Goal: Task Accomplishment & Management: Manage account settings

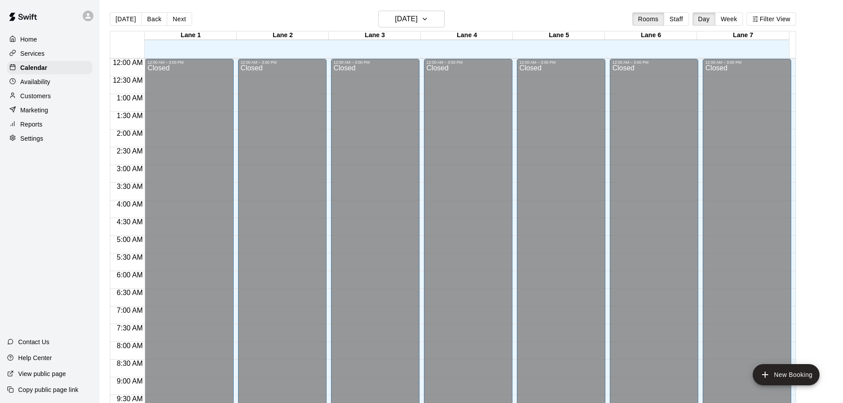
scroll to position [469, 0]
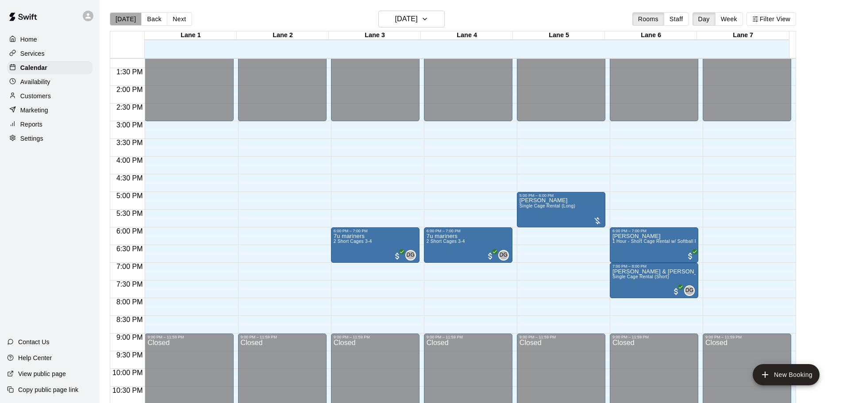
click at [127, 25] on button "[DATE]" at bounding box center [126, 18] width 32 height 13
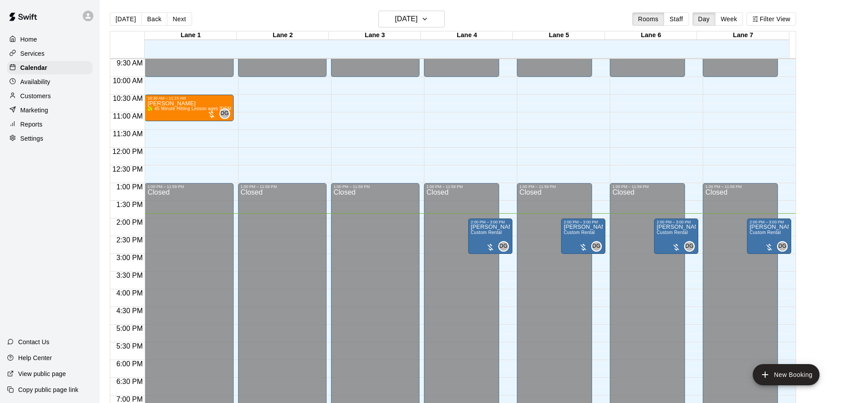
scroll to position [292, 0]
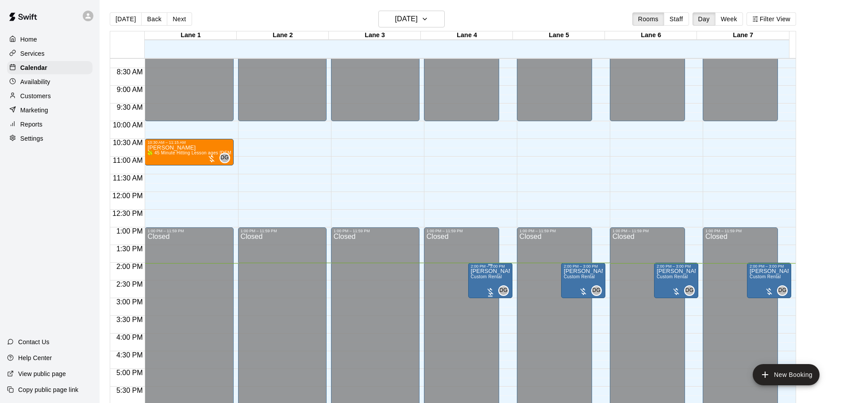
click at [500, 279] on span "Custom Rental" at bounding box center [486, 276] width 31 height 5
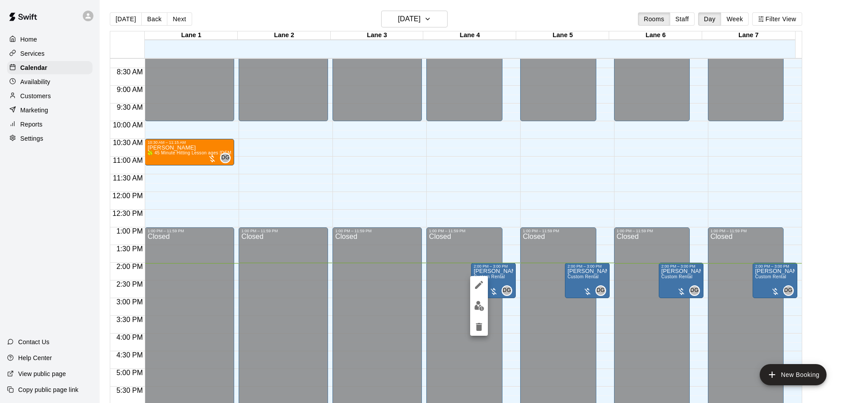
click at [482, 305] on img "edit" at bounding box center [479, 306] width 10 height 10
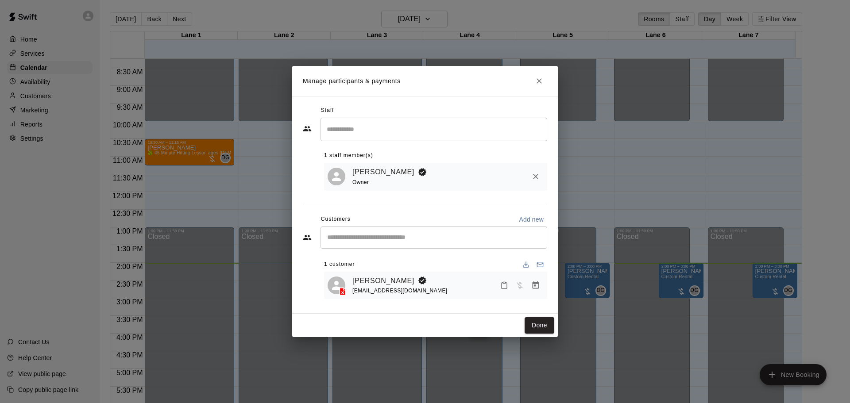
click at [535, 86] on button "Close" at bounding box center [539, 81] width 16 height 16
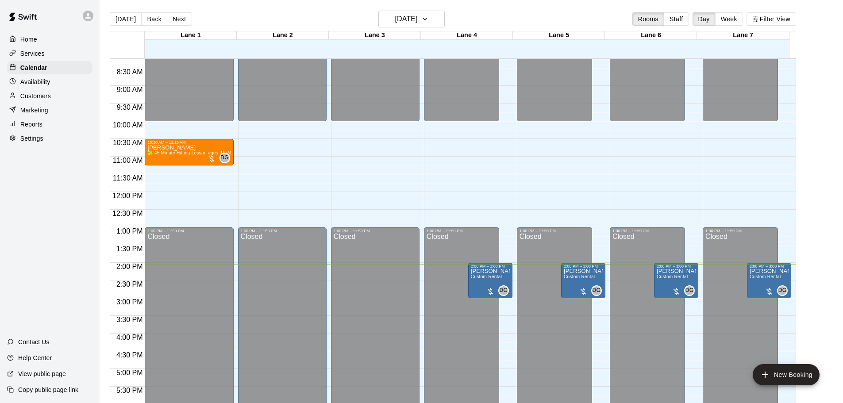
click at [23, 145] on div "Settings" at bounding box center [49, 138] width 85 height 13
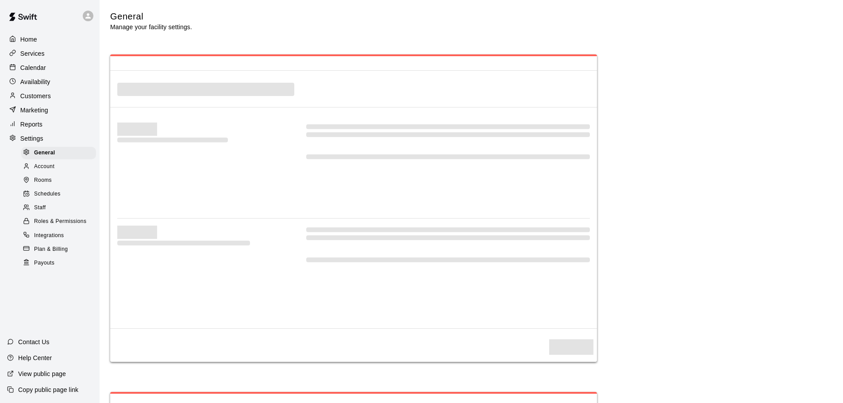
click at [29, 134] on div "Home Services Calendar Availability Customers Marketing Reports Settings Genera…" at bounding box center [50, 151] width 100 height 238
select select "**"
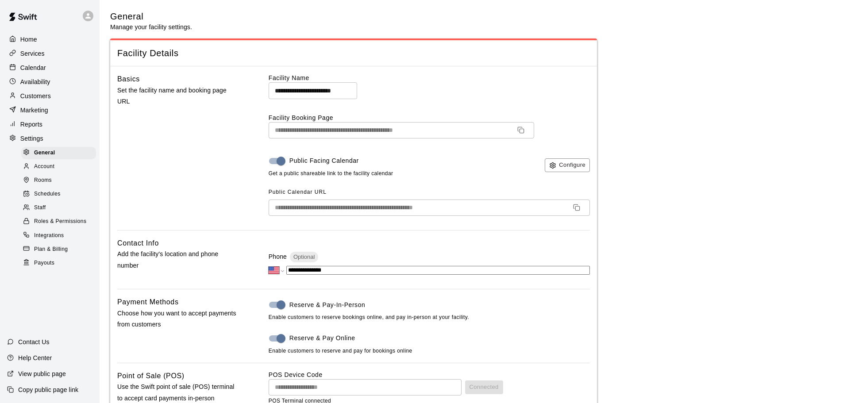
scroll to position [2041, 0]
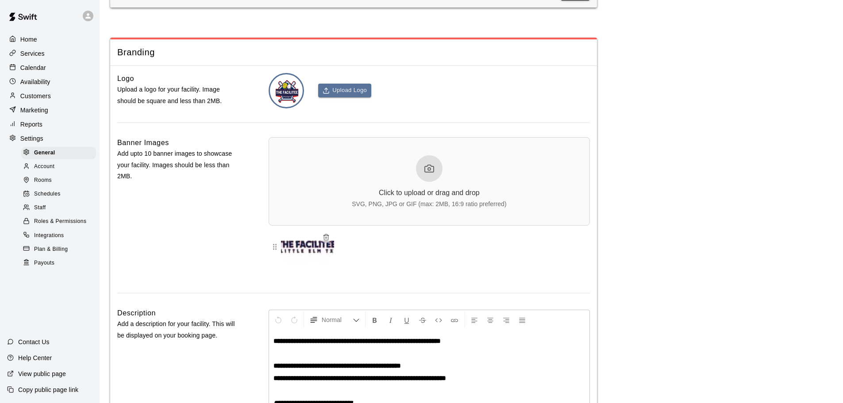
click at [428, 182] on div at bounding box center [429, 168] width 27 height 27
click at [434, 174] on icon at bounding box center [429, 168] width 11 height 11
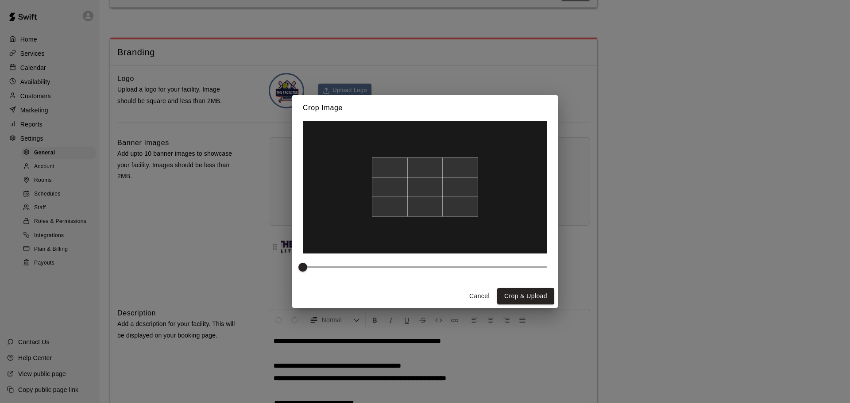
click at [433, 194] on div at bounding box center [425, 188] width 106 height 60
type input "*"
drag, startPoint x: 306, startPoint y: 265, endPoint x: 282, endPoint y: 267, distance: 24.0
click at [282, 267] on div "Crop Image Cancel Crop & Upload" at bounding box center [425, 201] width 850 height 403
drag, startPoint x: 414, startPoint y: 206, endPoint x: 414, endPoint y: 185, distance: 21.2
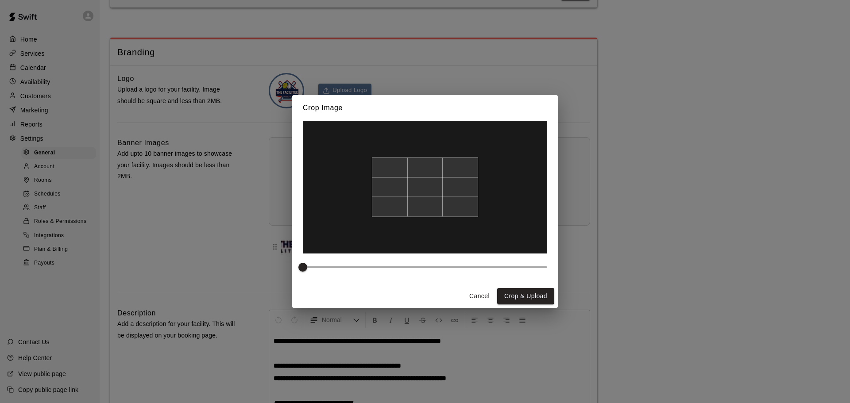
click at [414, 185] on div at bounding box center [425, 188] width 106 height 60
click at [459, 195] on div at bounding box center [425, 188] width 106 height 60
click at [519, 300] on button "Crop & Upload" at bounding box center [525, 296] width 57 height 16
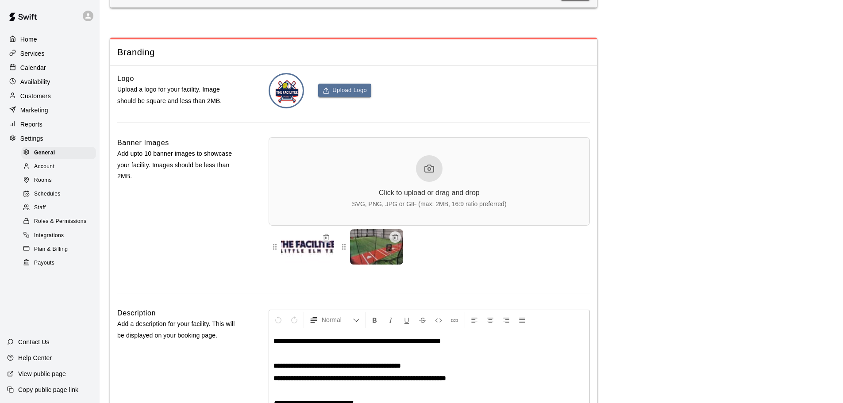
click at [398, 196] on div "Click to upload or drag and drop SVG, PNG, JPG or GIF (max: 2MB, 16:9 ratio pre…" at bounding box center [429, 181] width 154 height 52
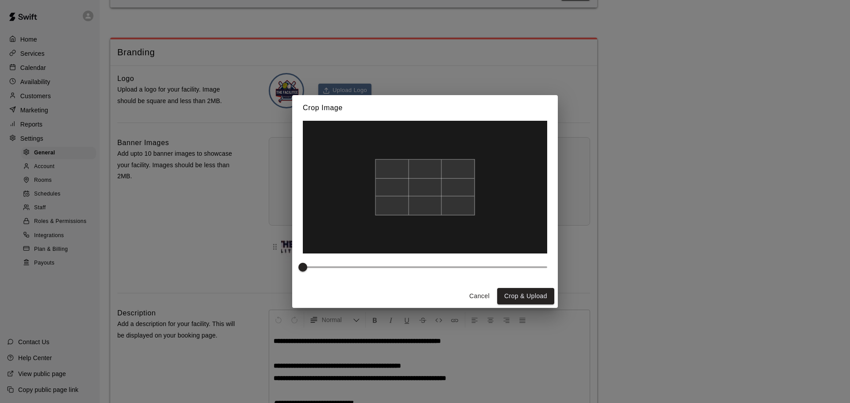
drag, startPoint x: 443, startPoint y: 207, endPoint x: 449, endPoint y: 217, distance: 11.7
click at [449, 217] on div at bounding box center [425, 187] width 244 height 133
click at [504, 289] on button "Crop & Upload" at bounding box center [525, 296] width 57 height 16
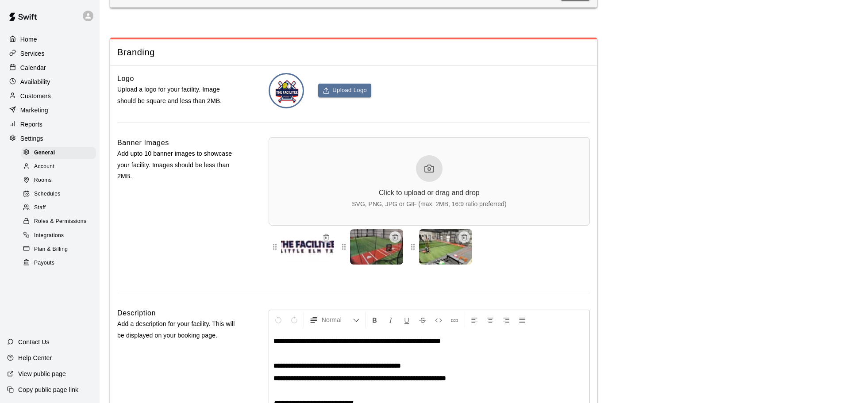
click at [434, 174] on icon at bounding box center [429, 168] width 11 height 11
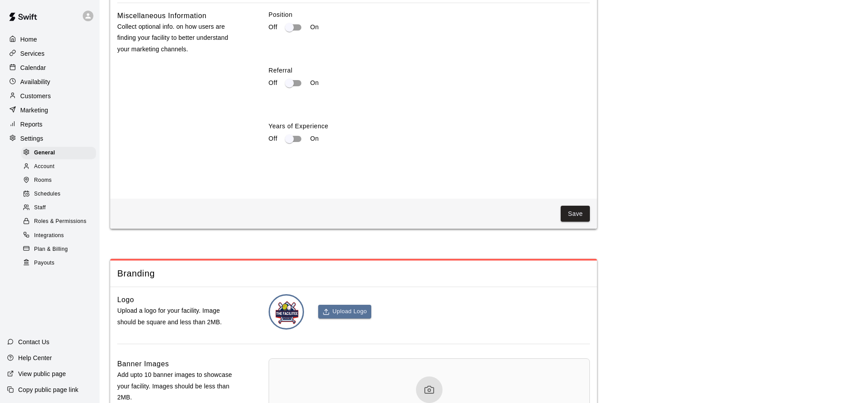
click at [25, 38] on p "Home" at bounding box center [28, 39] width 17 height 9
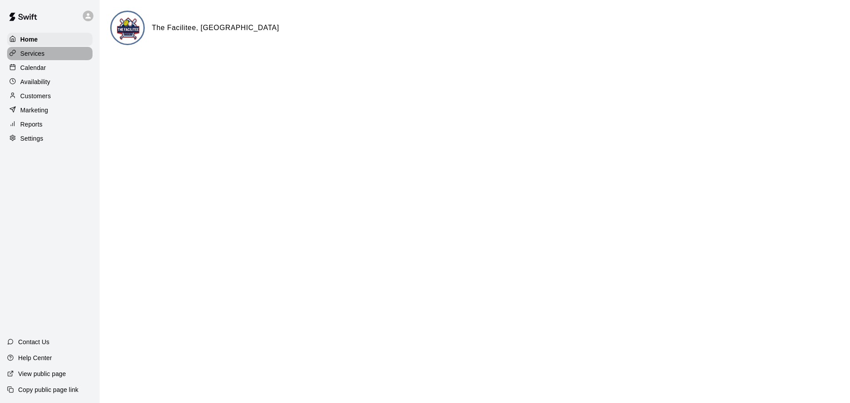
click at [38, 51] on p "Services" at bounding box center [32, 53] width 24 height 9
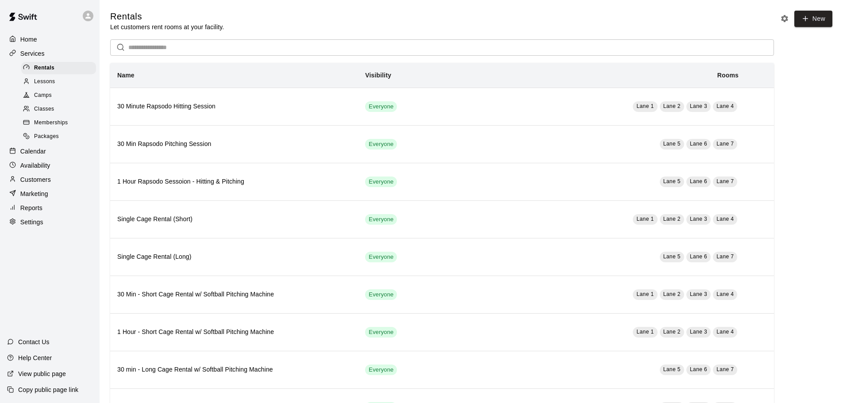
click at [31, 227] on p "Settings" at bounding box center [31, 222] width 23 height 9
select select "**"
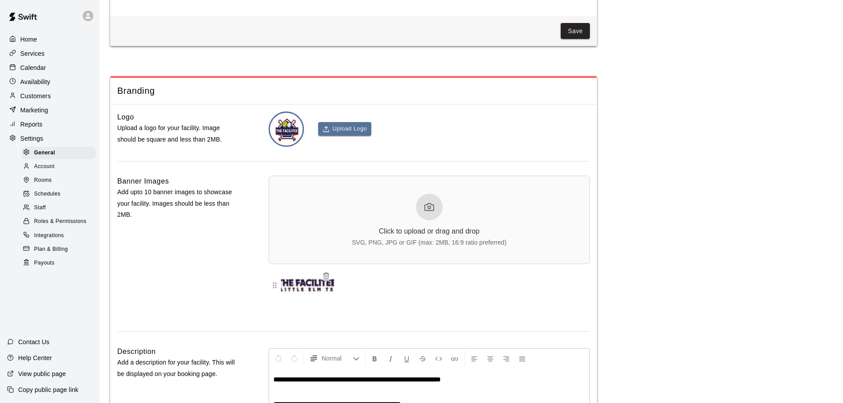
scroll to position [2087, 0]
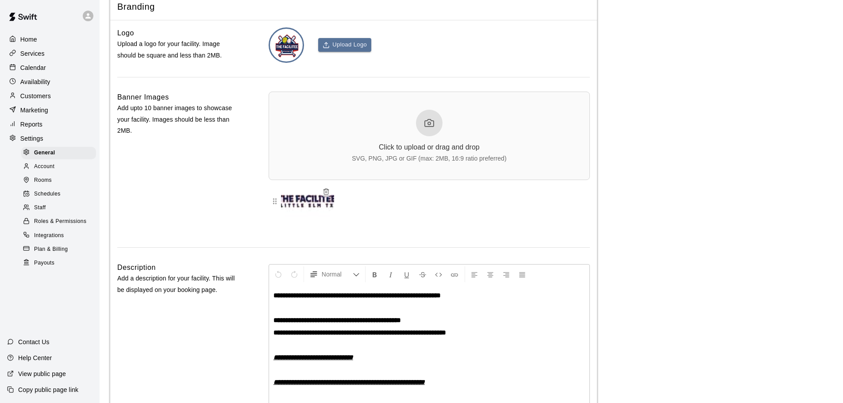
click at [25, 127] on p "Reports" at bounding box center [31, 124] width 22 height 9
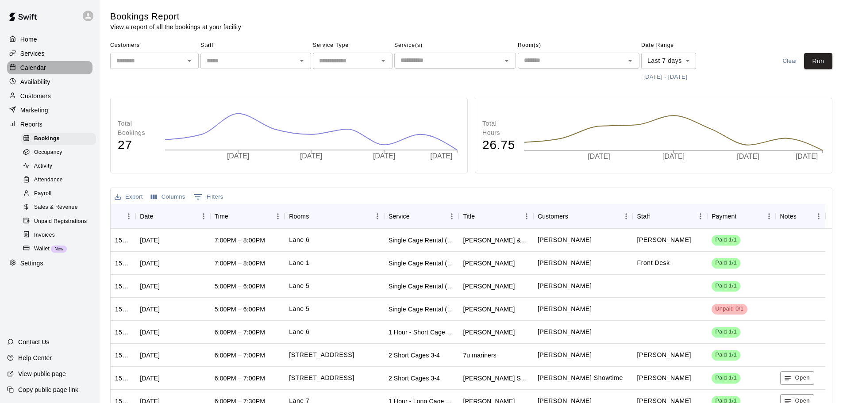
click at [27, 70] on p "Calendar" at bounding box center [33, 67] width 26 height 9
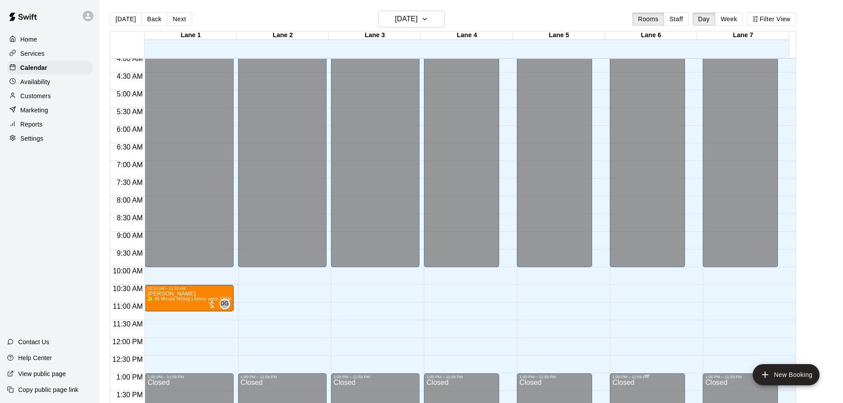
scroll to position [26, 0]
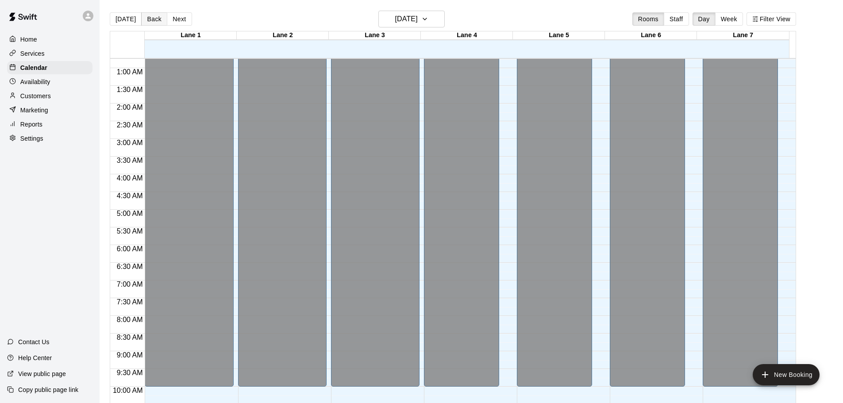
click at [155, 20] on button "Back" at bounding box center [154, 18] width 26 height 13
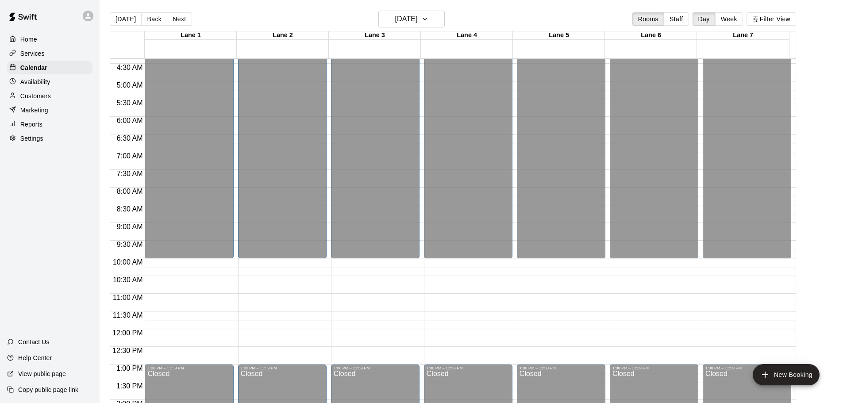
scroll to position [142, 0]
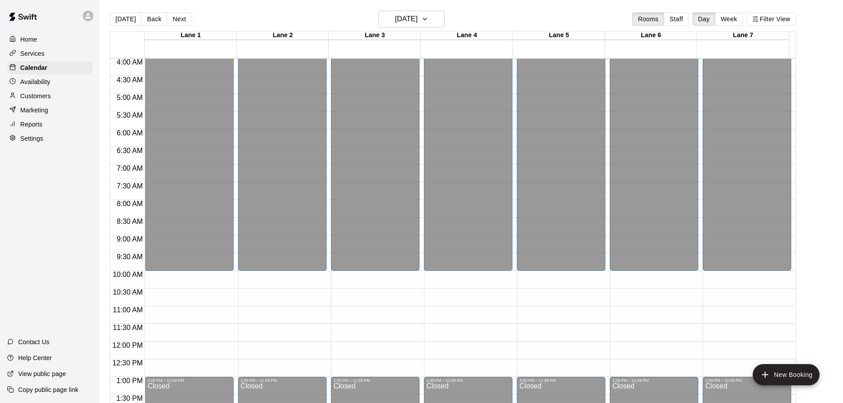
click at [144, 15] on button "Back" at bounding box center [154, 18] width 26 height 13
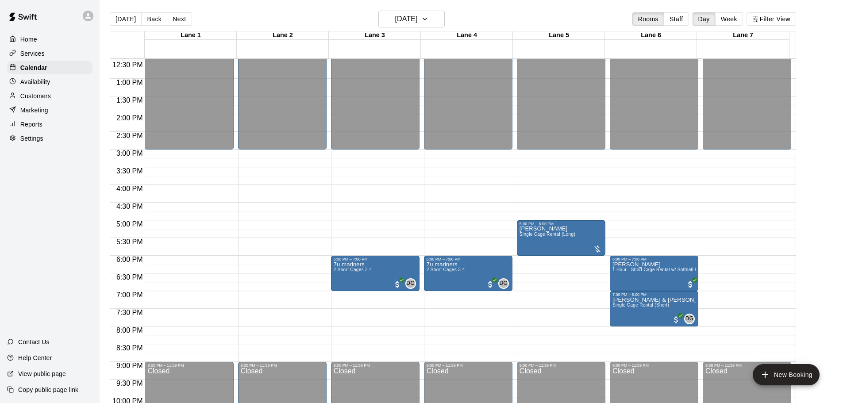
scroll to position [443, 0]
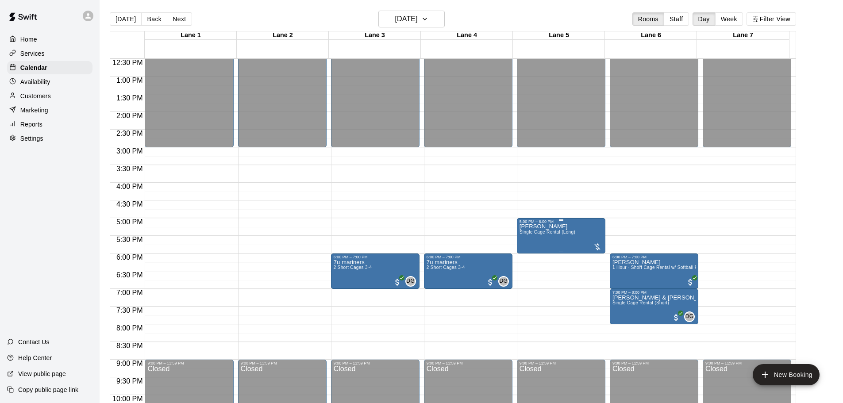
click at [560, 235] on span "Single Cage Rental (Long)" at bounding box center [548, 232] width 56 height 5
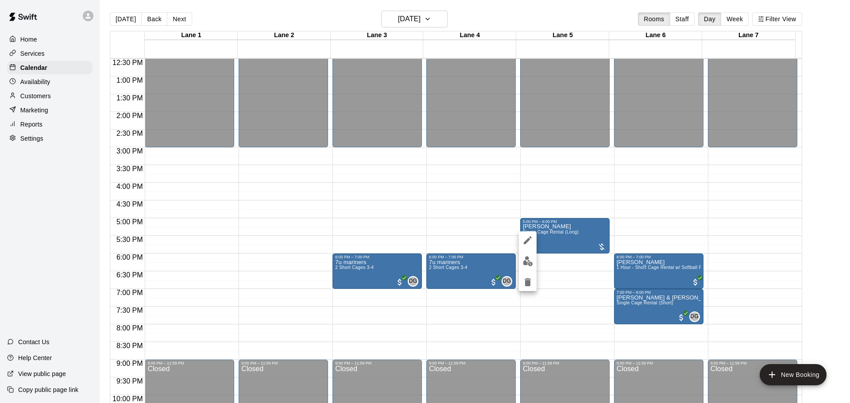
click at [528, 264] on img "edit" at bounding box center [528, 261] width 10 height 10
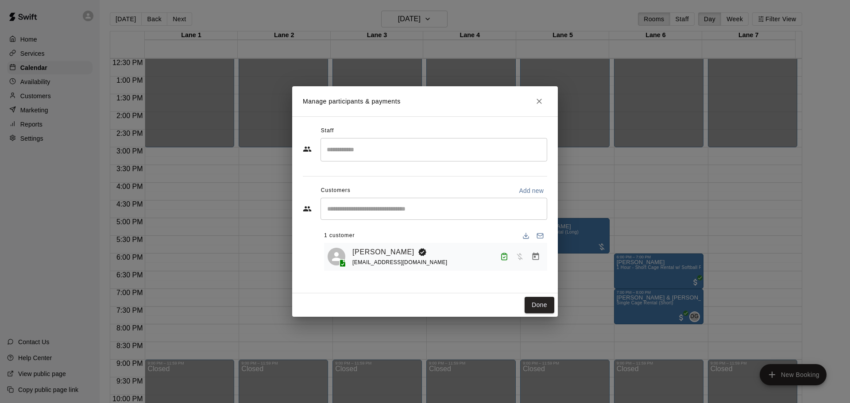
click at [539, 257] on icon "Manage bookings & payment" at bounding box center [535, 256] width 9 height 9
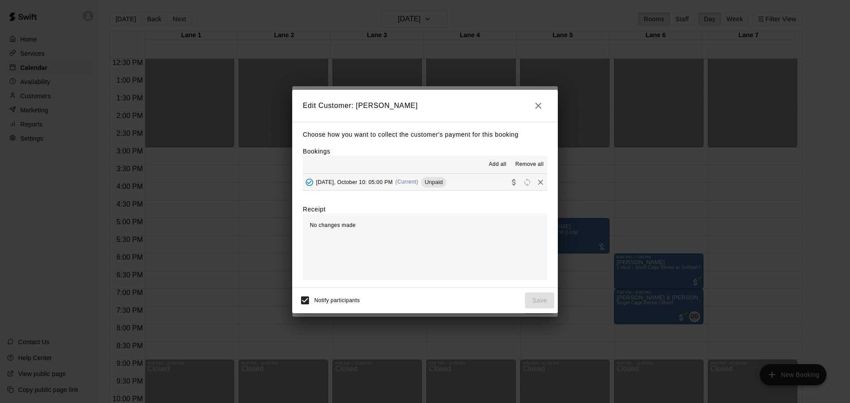
click at [486, 188] on button "[DATE], October 10: 05:00 PM (Current) Unpaid" at bounding box center [425, 182] width 244 height 16
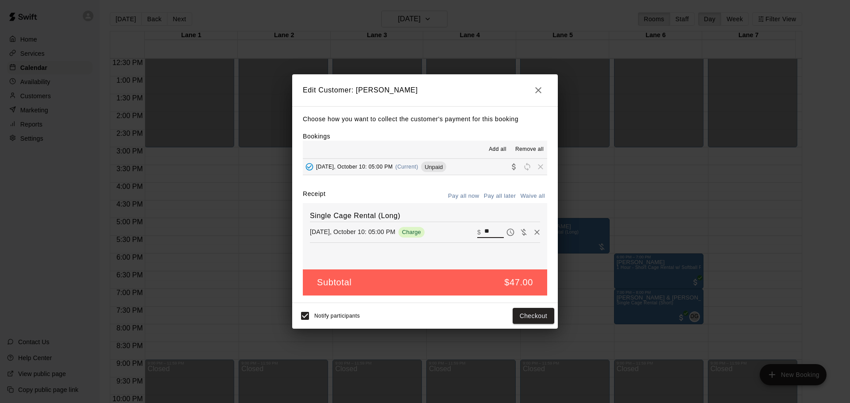
drag, startPoint x: 489, startPoint y: 235, endPoint x: 463, endPoint y: 237, distance: 25.7
click at [463, 237] on div "[DATE], October 10: 05:00 PM Charge ​ $ **" at bounding box center [425, 232] width 230 height 13
type input "**"
click at [522, 320] on button "Checkout" at bounding box center [533, 316] width 42 height 16
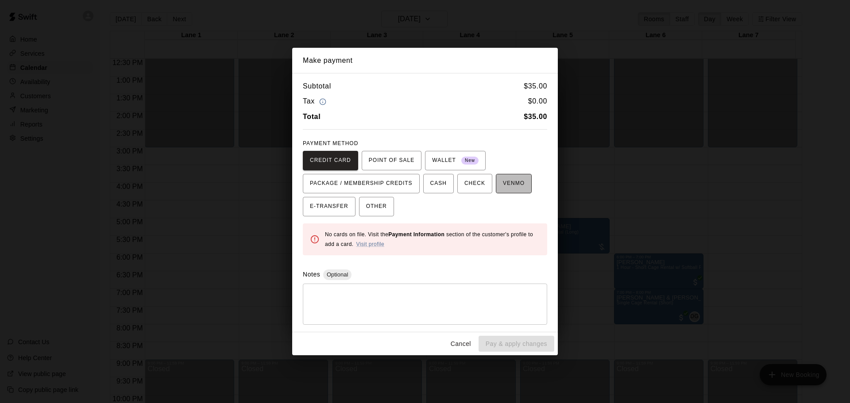
click at [505, 181] on span "VENMO" at bounding box center [514, 184] width 22 height 14
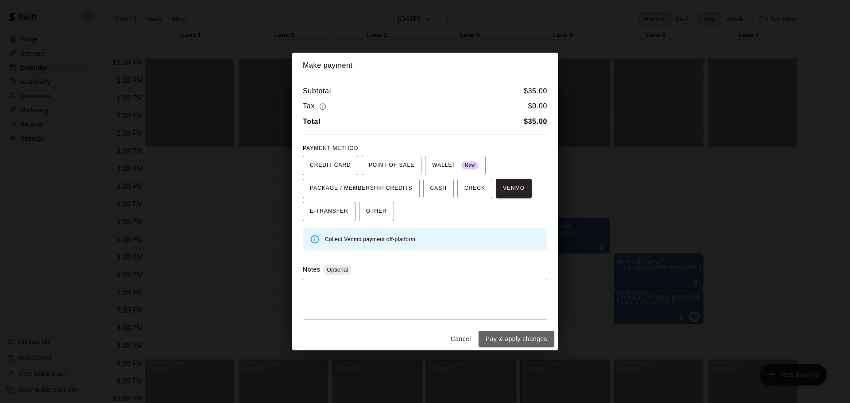
click at [510, 339] on button "Pay & apply changes" at bounding box center [516, 339] width 76 height 16
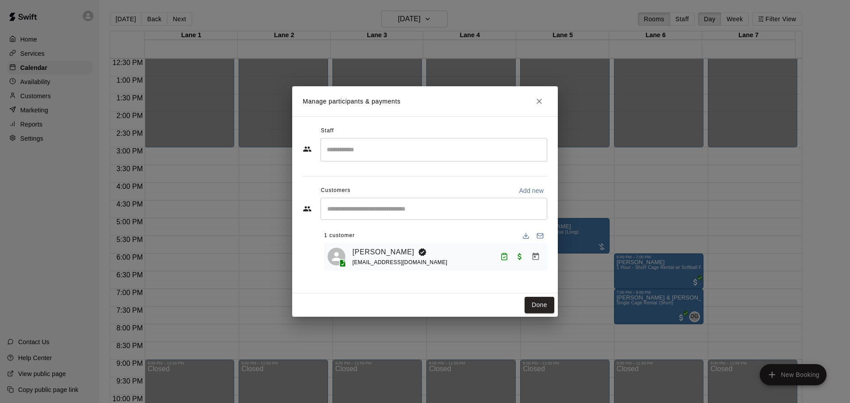
click at [537, 311] on button "Done" at bounding box center [539, 305] width 30 height 16
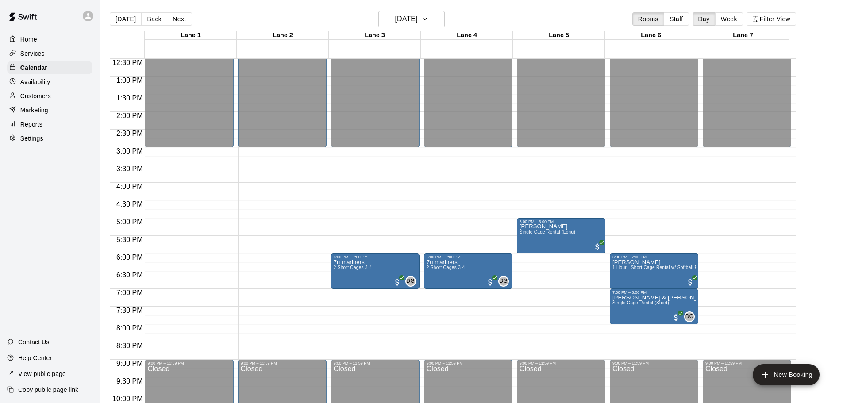
click at [42, 128] on p "Reports" at bounding box center [31, 124] width 22 height 9
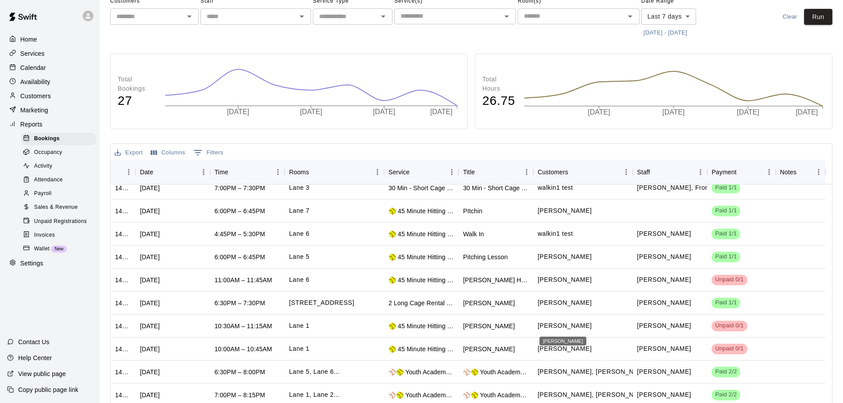
scroll to position [89, 0]
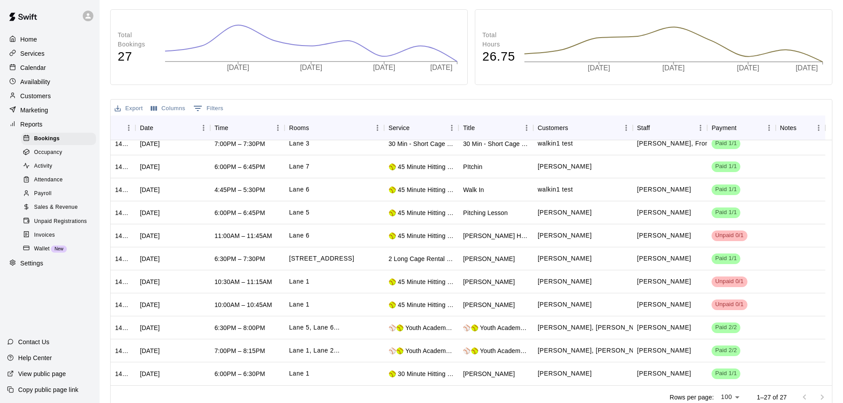
click at [35, 62] on div "Home Services Calendar Availability Customers Marketing Reports Bookings Occupa…" at bounding box center [50, 151] width 100 height 239
click at [33, 71] on p "Calendar" at bounding box center [33, 67] width 26 height 9
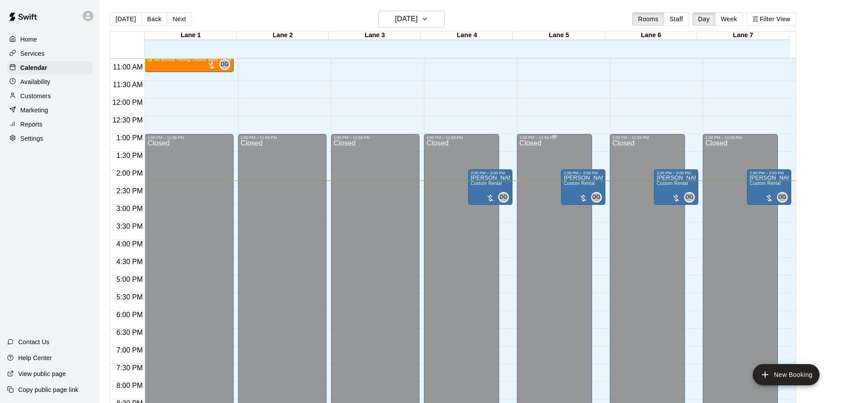
scroll to position [203, 0]
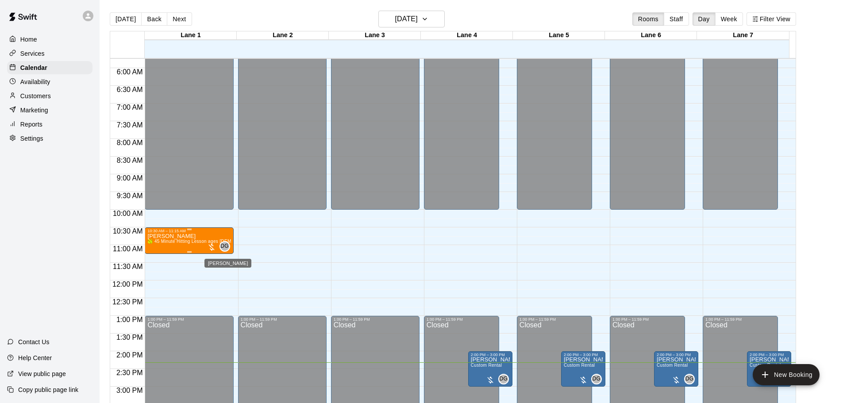
click at [222, 245] on span "DG" at bounding box center [224, 246] width 8 height 9
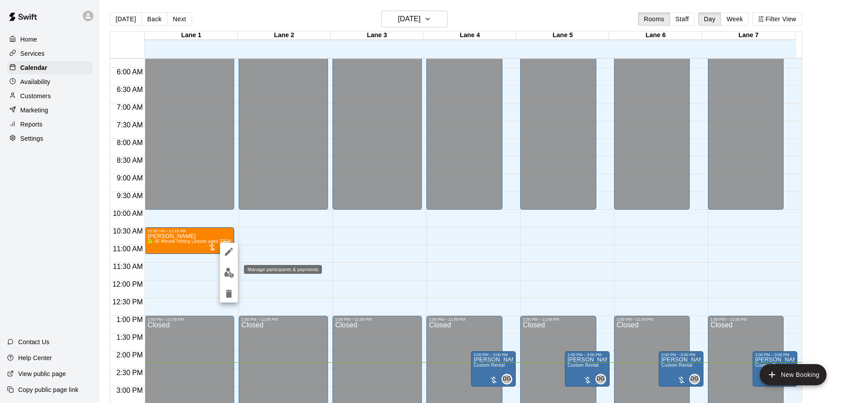
click at [231, 275] on img "edit" at bounding box center [229, 273] width 10 height 10
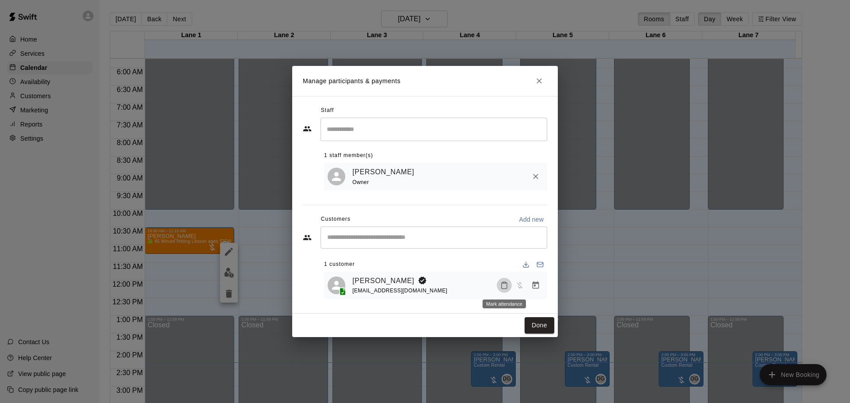
click at [505, 287] on icon "Mark attendance" at bounding box center [504, 285] width 8 height 8
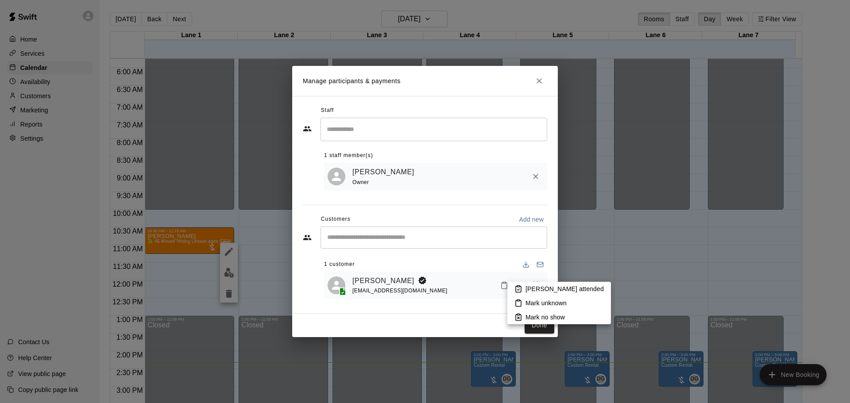
click at [520, 287] on rect at bounding box center [518, 286] width 3 height 1
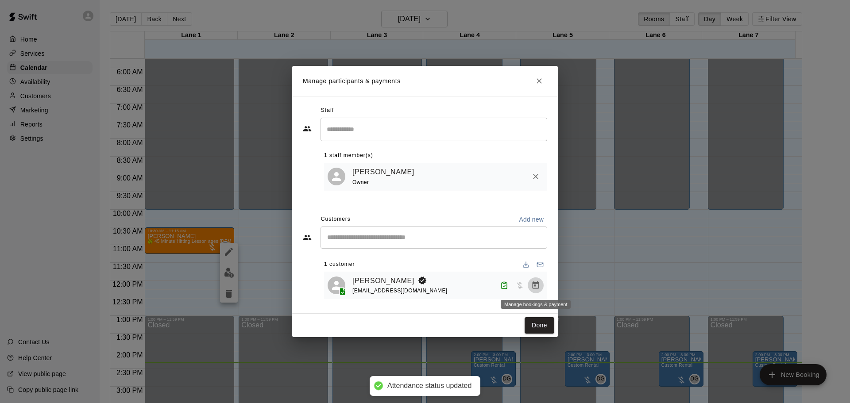
click at [535, 286] on icon "Manage bookings & payment" at bounding box center [535, 285] width 7 height 8
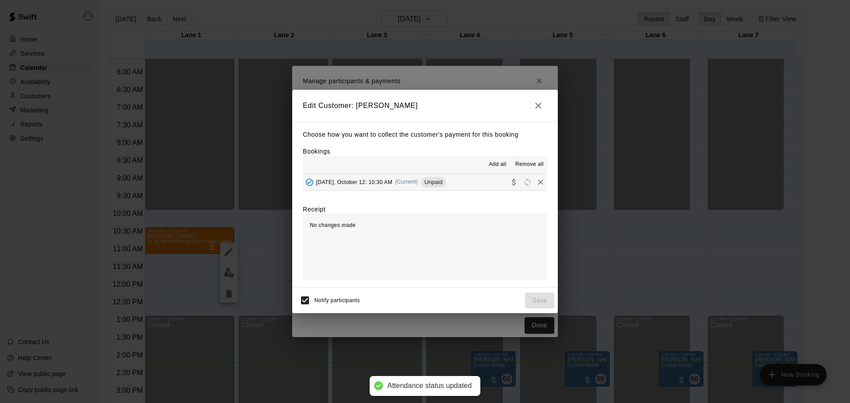
click at [470, 183] on button "[DATE], October 12: 10:30 AM (Current) Unpaid" at bounding box center [425, 182] width 244 height 16
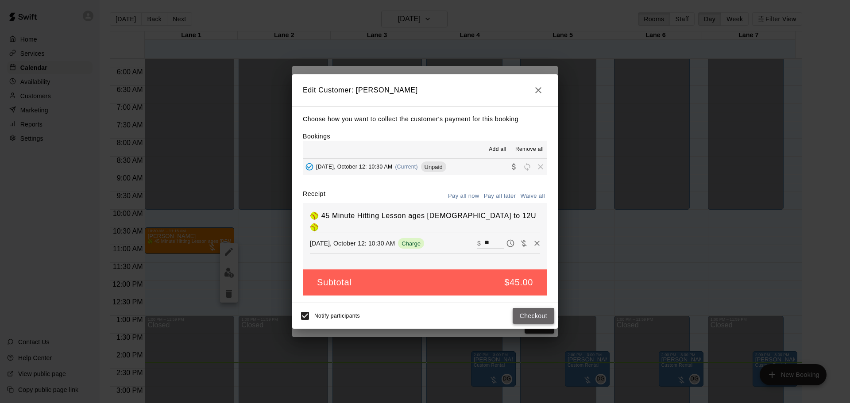
click at [535, 317] on button "Checkout" at bounding box center [533, 316] width 42 height 16
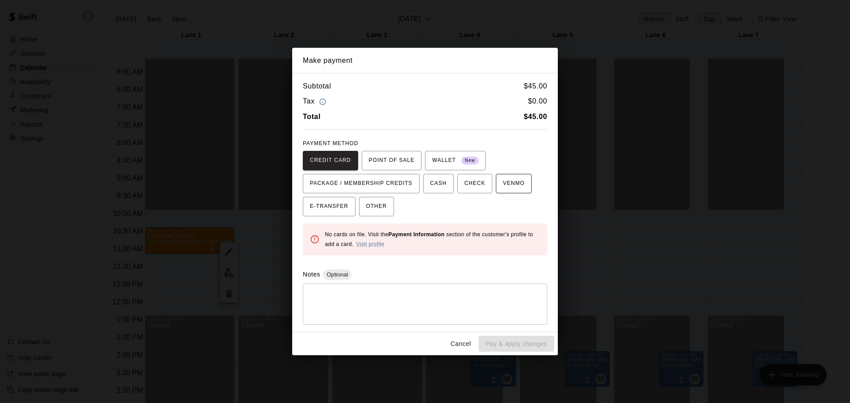
click at [508, 189] on span "VENMO" at bounding box center [514, 184] width 22 height 14
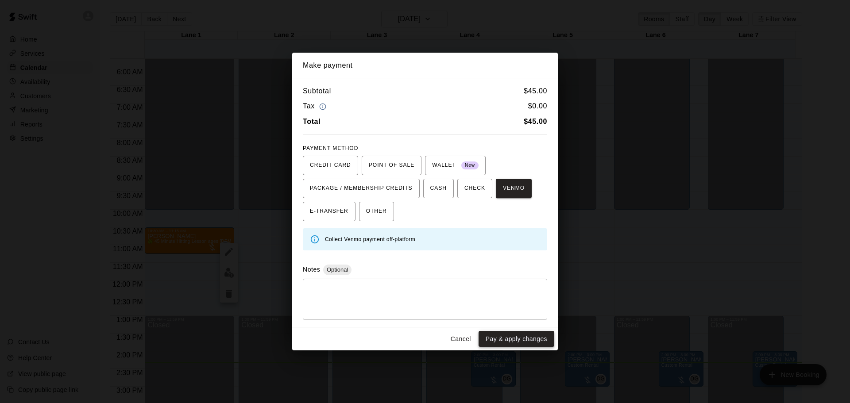
click at [531, 339] on button "Pay & apply changes" at bounding box center [516, 339] width 76 height 16
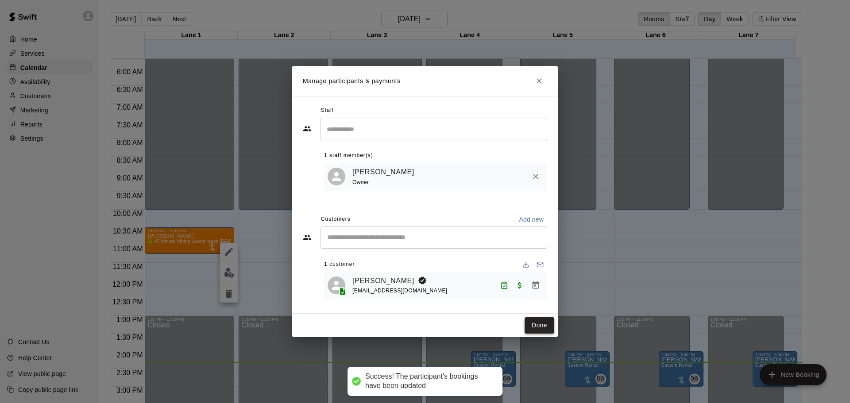
click at [541, 327] on button "Done" at bounding box center [539, 325] width 30 height 16
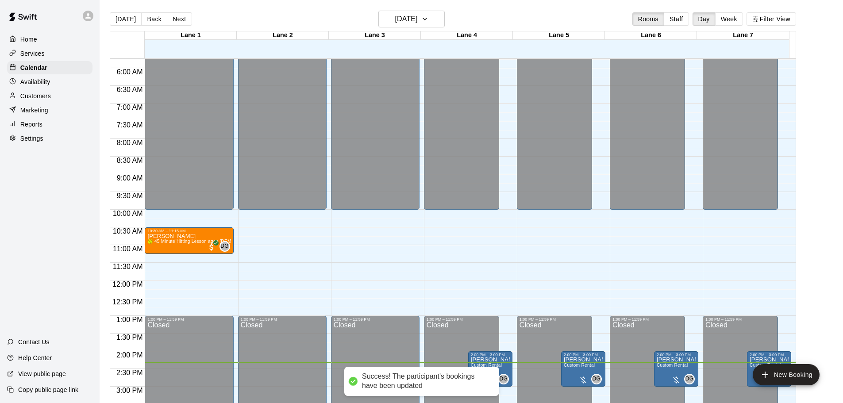
click at [35, 129] on p "Reports" at bounding box center [31, 124] width 22 height 9
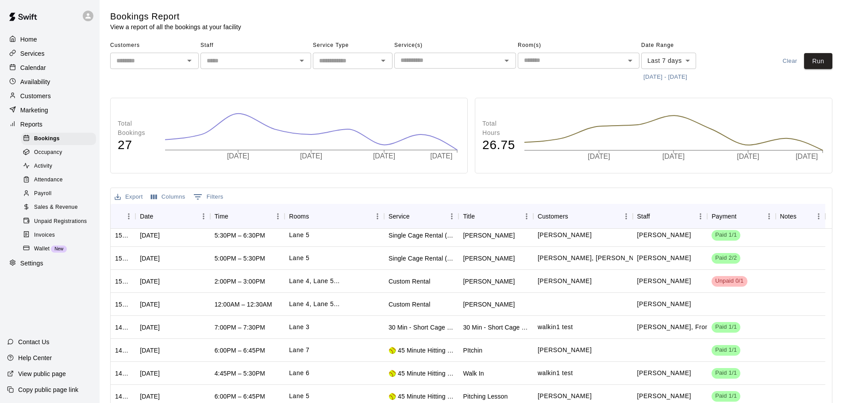
scroll to position [354, 0]
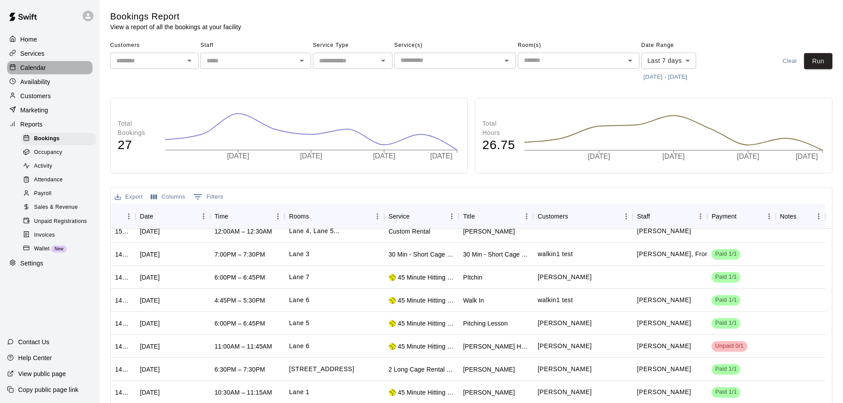
click at [30, 68] on p "Calendar" at bounding box center [33, 67] width 26 height 9
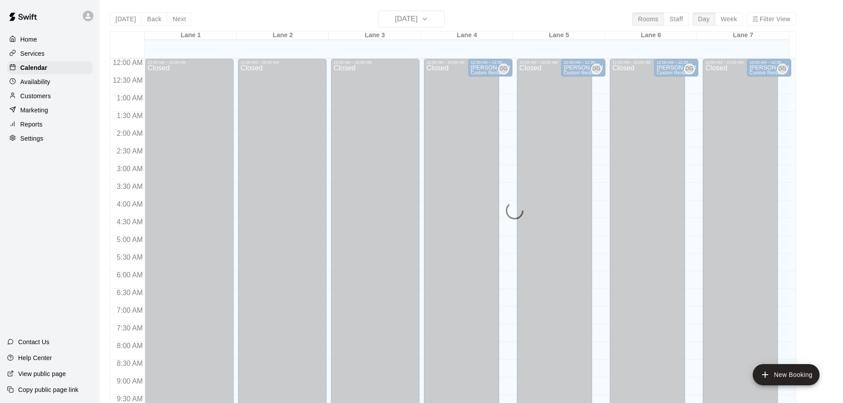
scroll to position [469, 0]
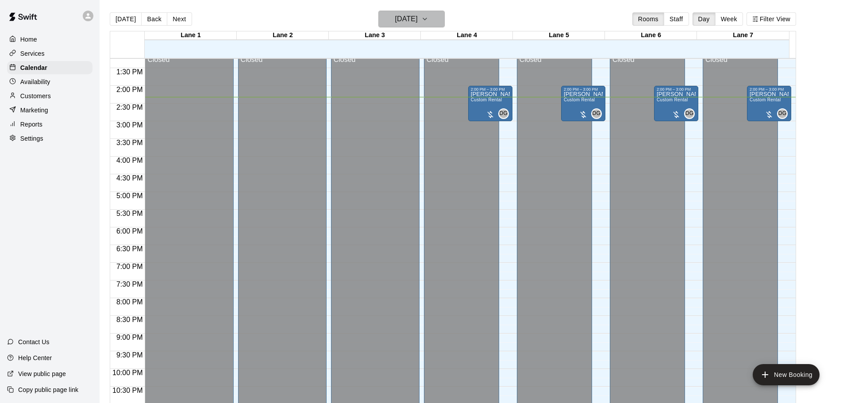
click at [428, 23] on icon "button" at bounding box center [424, 19] width 7 height 11
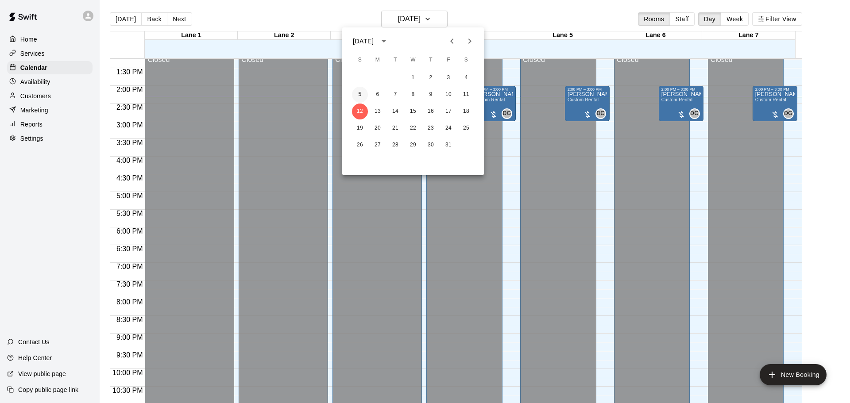
click at [360, 92] on button "5" at bounding box center [360, 95] width 16 height 16
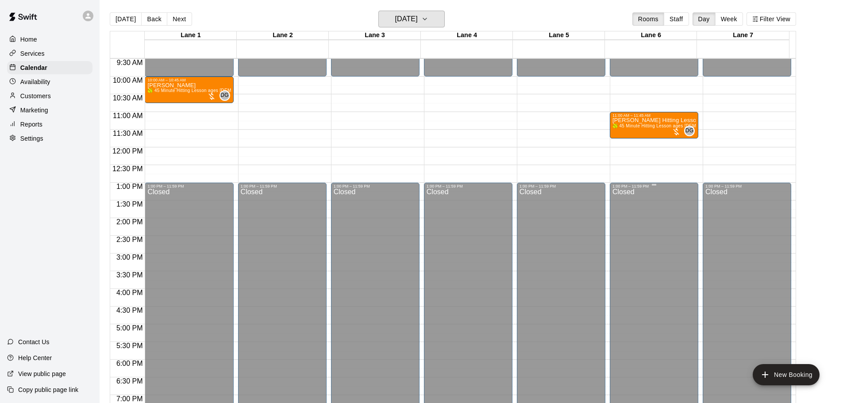
scroll to position [203, 0]
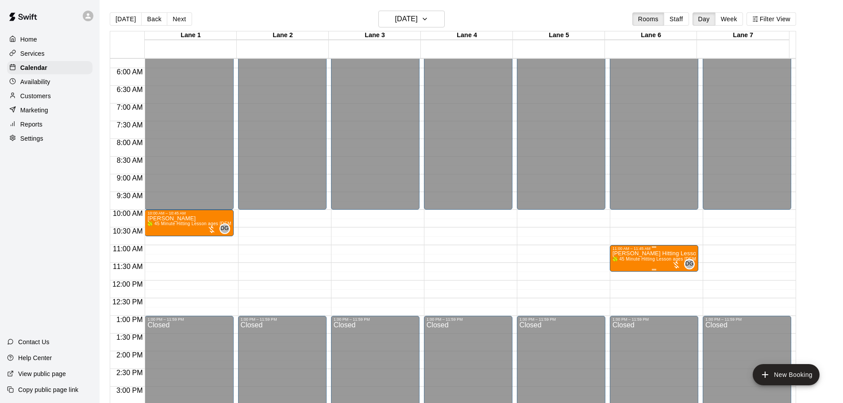
drag, startPoint x: 641, startPoint y: 263, endPoint x: 627, endPoint y: 257, distance: 15.2
click at [627, 254] on p "[PERSON_NAME] Hitting Lesson" at bounding box center [653, 254] width 83 height 0
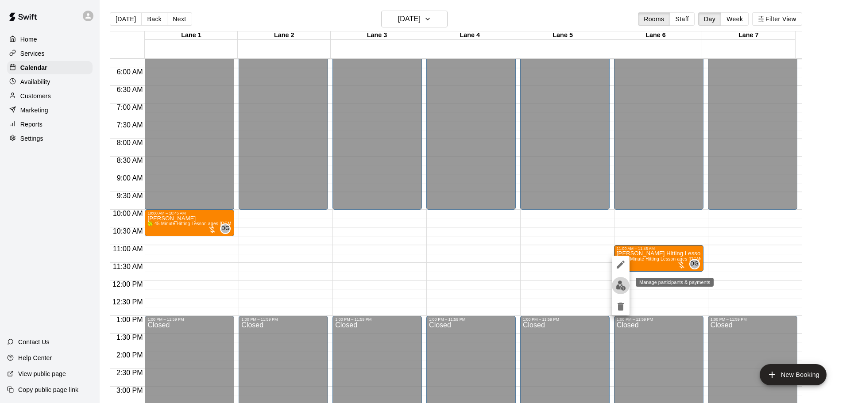
click at [623, 288] on img "edit" at bounding box center [621, 286] width 10 height 10
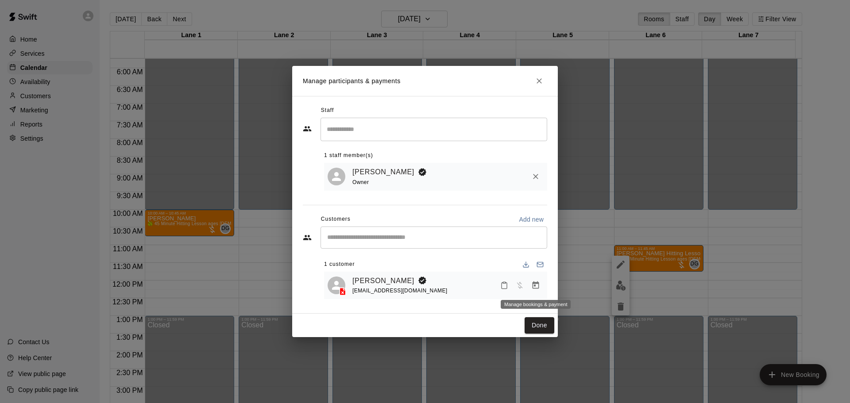
click at [533, 290] on icon "Manage bookings & payment" at bounding box center [535, 285] width 9 height 9
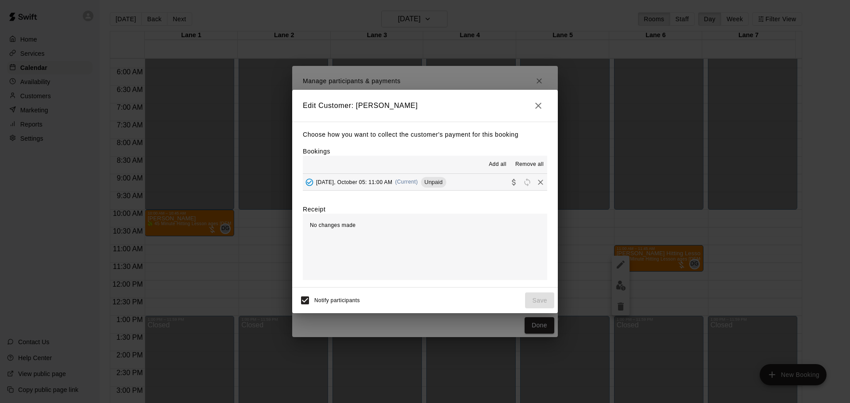
click at [534, 108] on icon "button" at bounding box center [538, 105] width 11 height 11
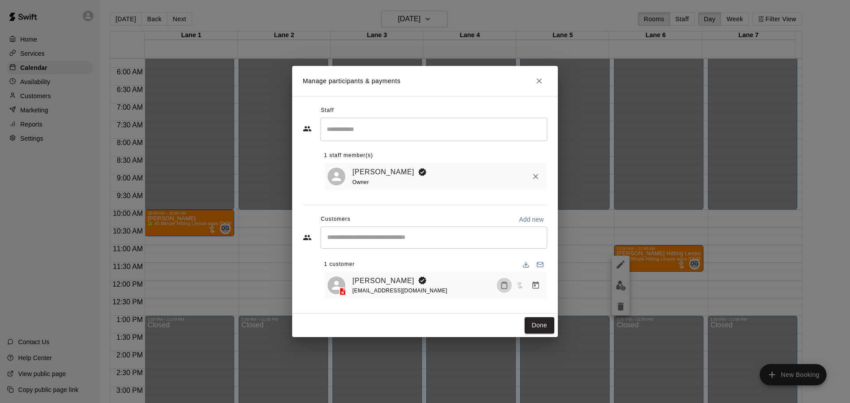
click at [508, 286] on icon "Mark attendance" at bounding box center [504, 285] width 8 height 8
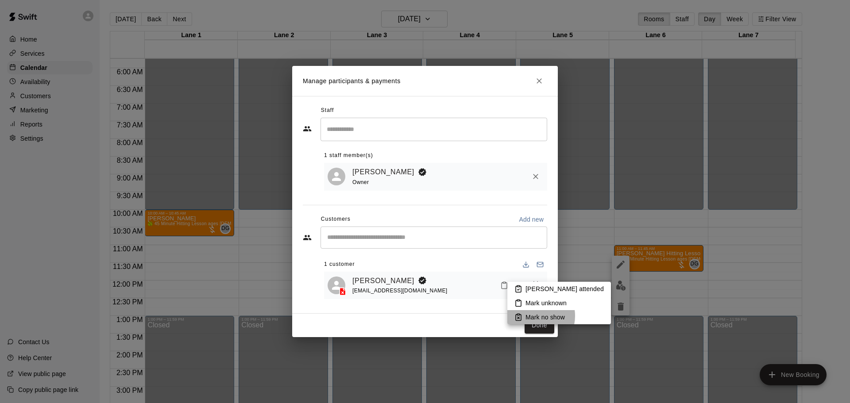
click at [531, 316] on p "Mark no show" at bounding box center [544, 317] width 39 height 9
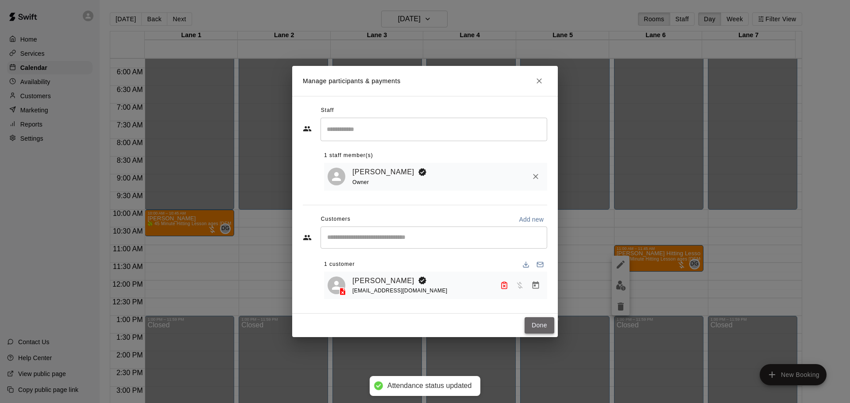
click at [536, 327] on button "Done" at bounding box center [539, 325] width 30 height 16
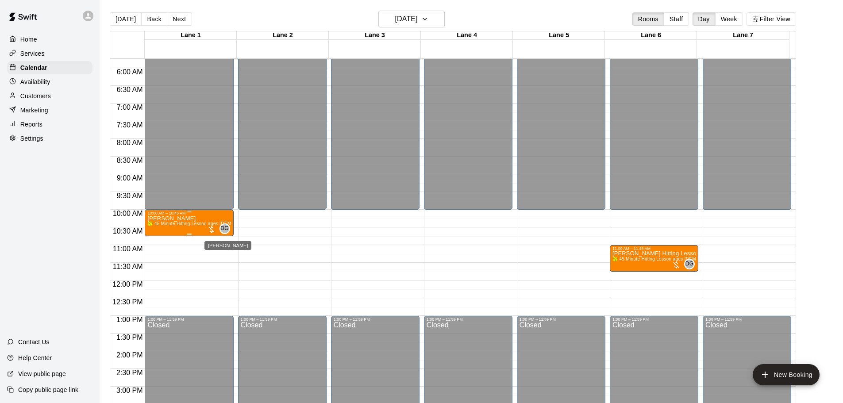
click at [223, 229] on span "DG" at bounding box center [224, 228] width 8 height 9
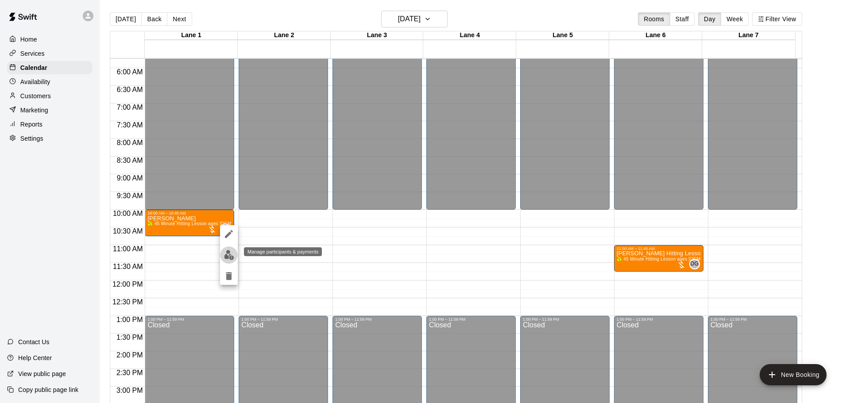
click at [229, 258] on img "edit" at bounding box center [229, 255] width 10 height 10
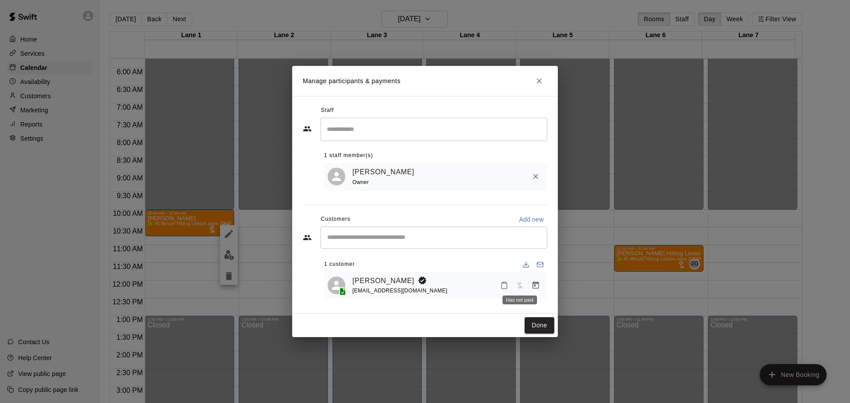
click at [500, 289] on button "Mark attendance" at bounding box center [504, 285] width 15 height 15
click at [524, 291] on li "[PERSON_NAME] attended" at bounding box center [556, 285] width 104 height 14
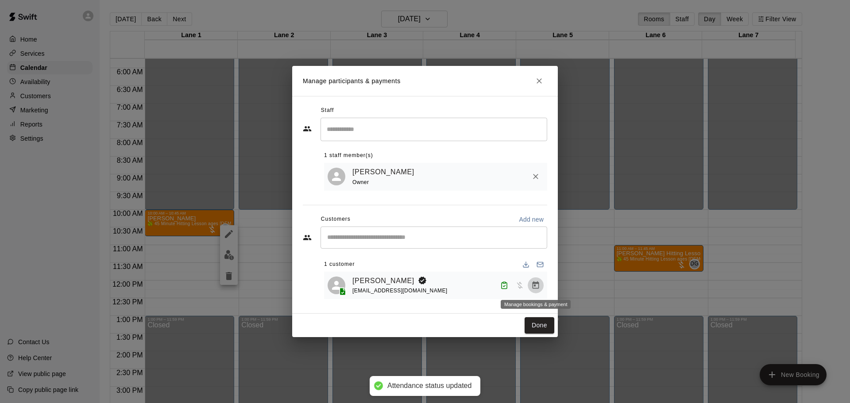
click at [536, 288] on icon "Manage bookings & payment" at bounding box center [535, 285] width 9 height 9
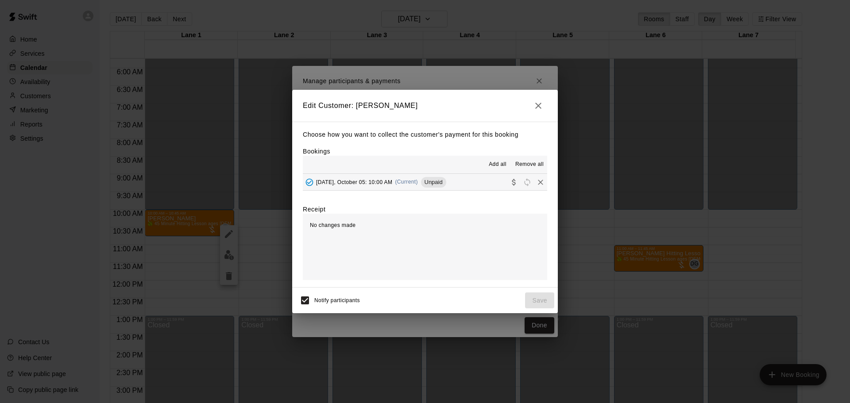
click at [537, 110] on icon "button" at bounding box center [538, 105] width 11 height 11
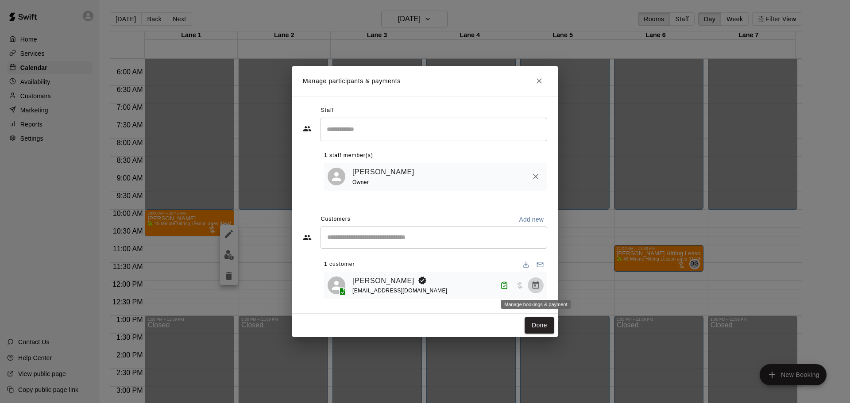
click at [534, 286] on icon "Manage bookings & payment" at bounding box center [535, 285] width 7 height 8
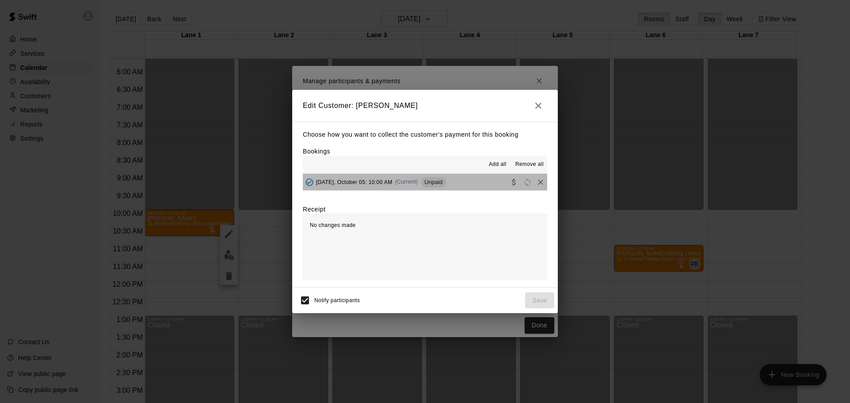
click at [482, 177] on button "[DATE], October 05: 10:00 AM (Current) Unpaid" at bounding box center [425, 182] width 244 height 16
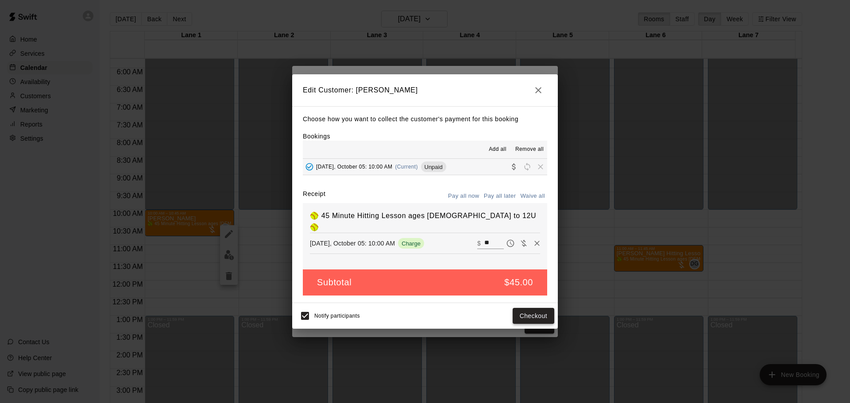
click at [523, 313] on button "Checkout" at bounding box center [533, 316] width 42 height 16
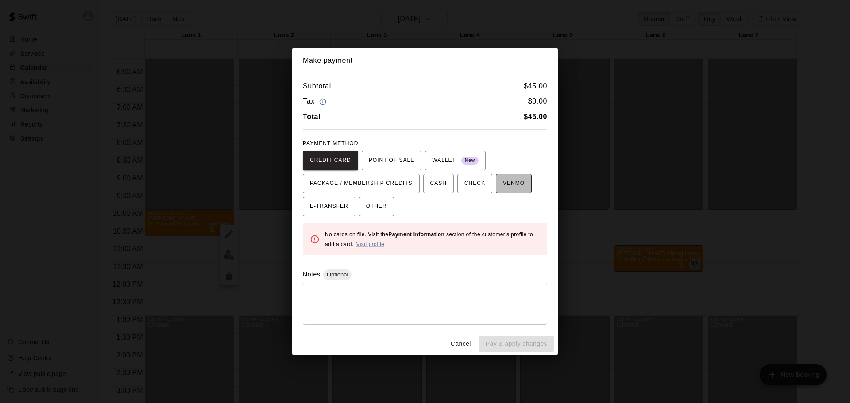
click at [510, 185] on span "VENMO" at bounding box center [514, 184] width 22 height 14
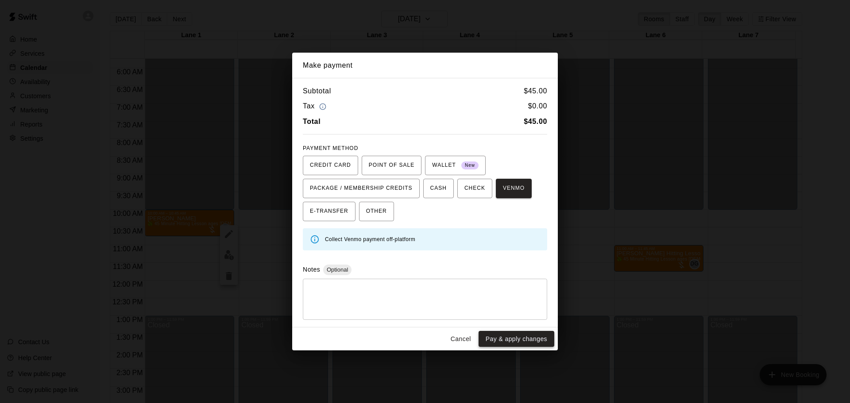
click at [513, 338] on button "Pay & apply changes" at bounding box center [516, 339] width 76 height 16
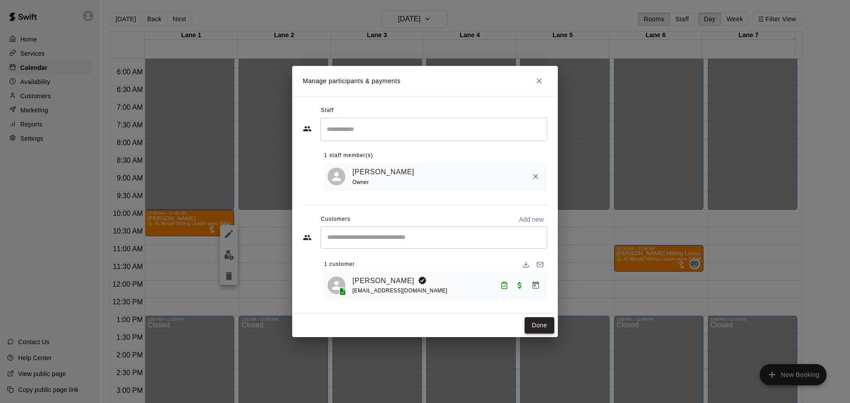
click at [529, 328] on button "Done" at bounding box center [539, 325] width 30 height 16
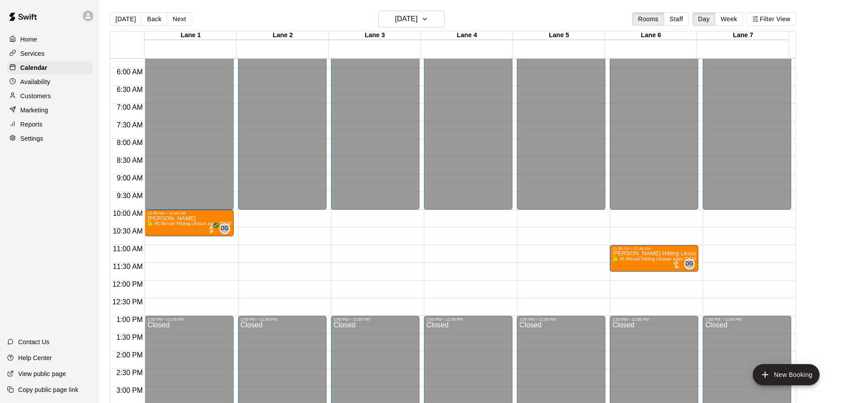
click at [29, 131] on div "Reports" at bounding box center [49, 124] width 85 height 13
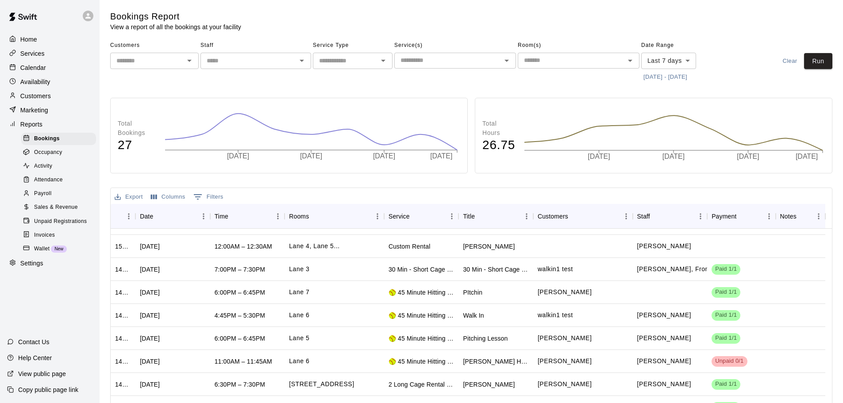
scroll to position [354, 0]
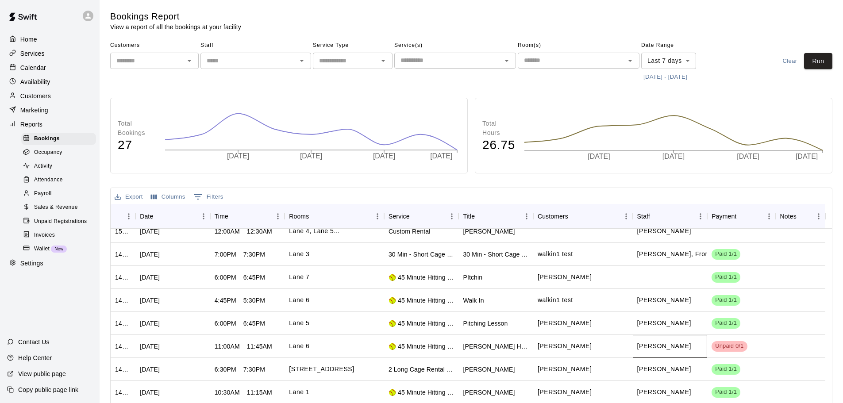
click at [661, 353] on div "[PERSON_NAME]" at bounding box center [670, 346] width 75 height 23
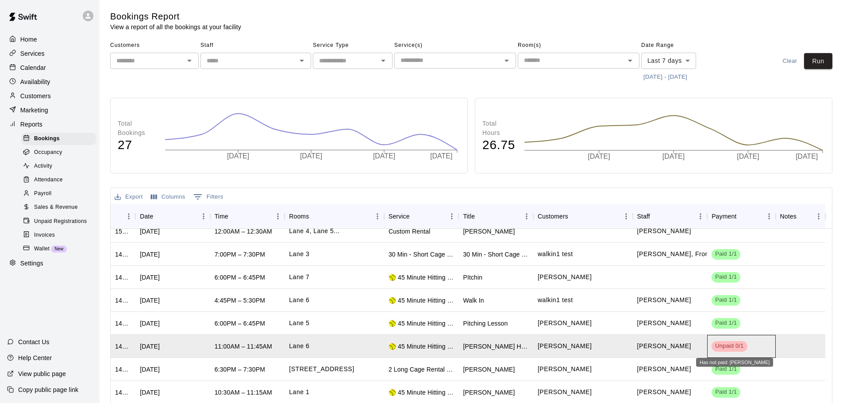
click at [742, 347] on span "Unpaid 0/1" at bounding box center [729, 346] width 35 height 8
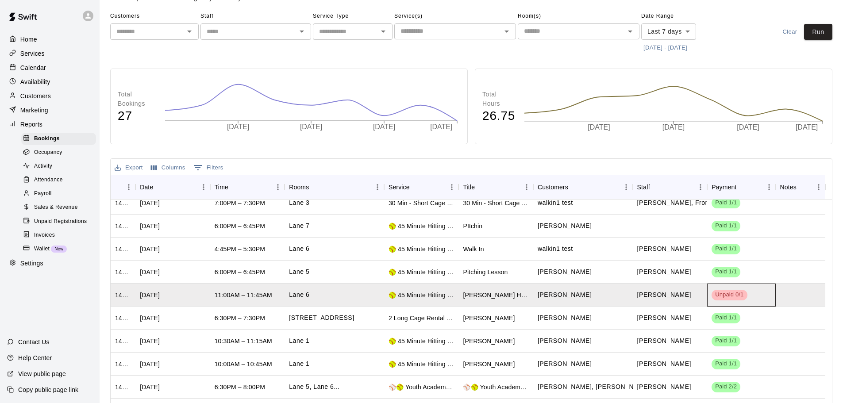
scroll to position [98, 0]
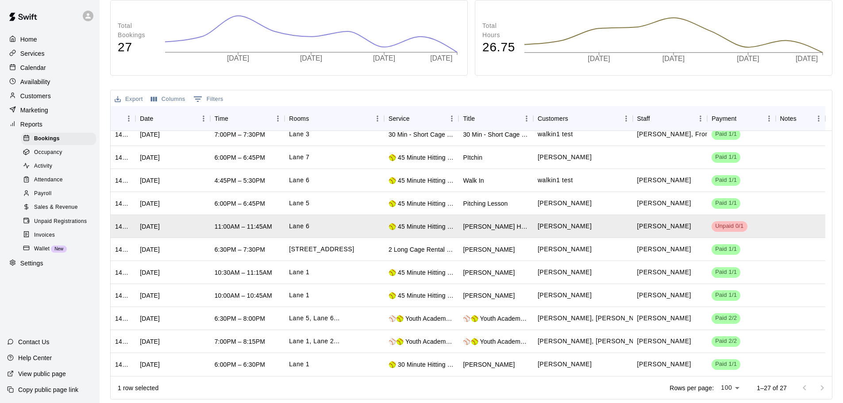
click at [819, 385] on div at bounding box center [813, 388] width 35 height 18
click at [797, 389] on div at bounding box center [813, 388] width 35 height 18
click at [806, 386] on div at bounding box center [813, 388] width 35 height 18
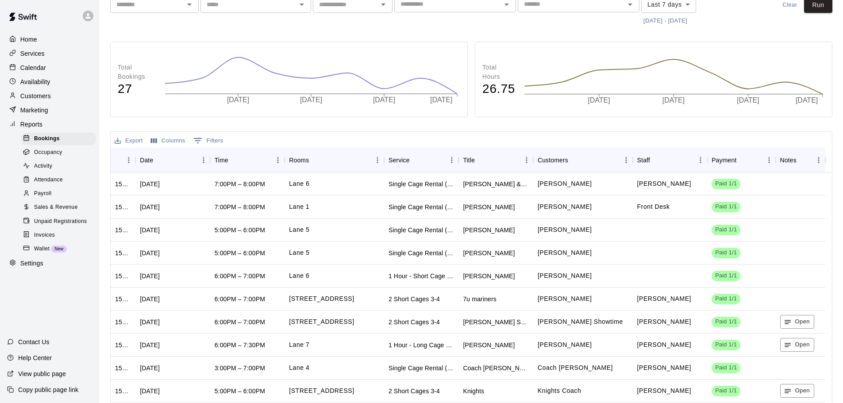
scroll to position [0, 0]
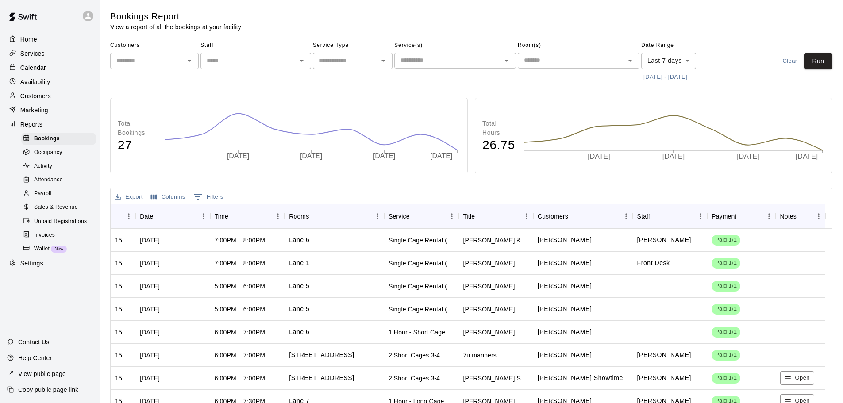
click at [689, 65] on body "Home Services Calendar Availability Customers Marketing Reports Bookings Occupa…" at bounding box center [421, 250] width 843 height 501
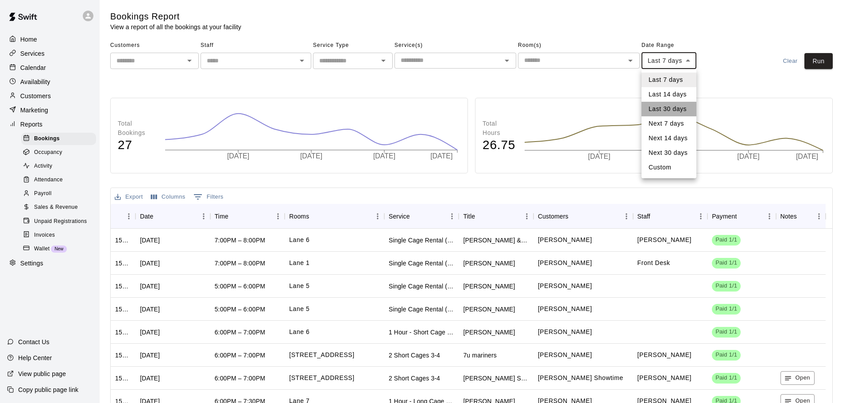
click at [662, 114] on li "Last 30 days" at bounding box center [668, 109] width 55 height 15
type input "*****"
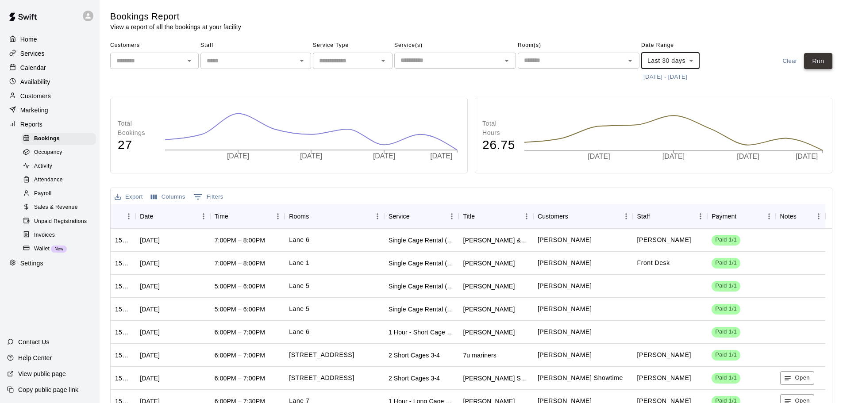
click at [823, 67] on button "Run" at bounding box center [818, 61] width 28 height 16
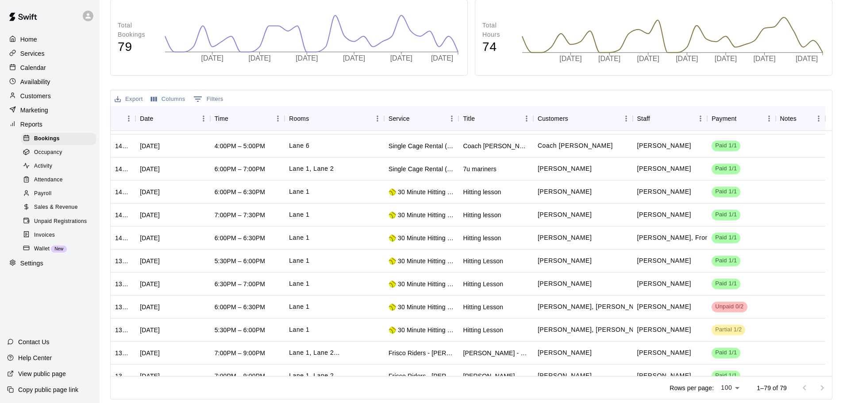
scroll to position [1573, 0]
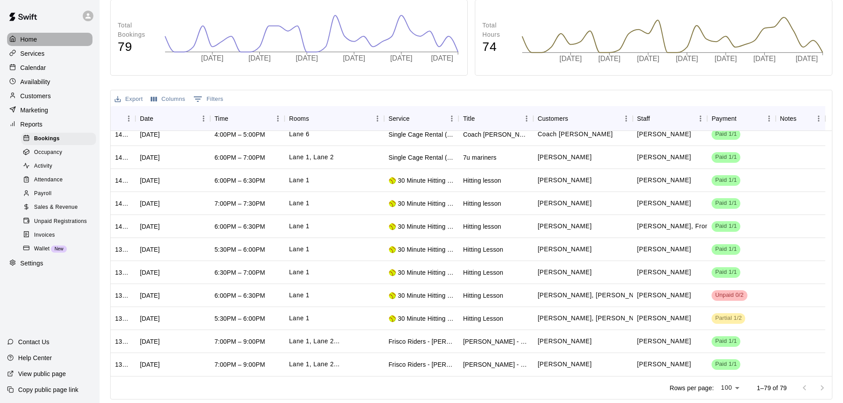
click at [19, 42] on div at bounding box center [14, 39] width 11 height 8
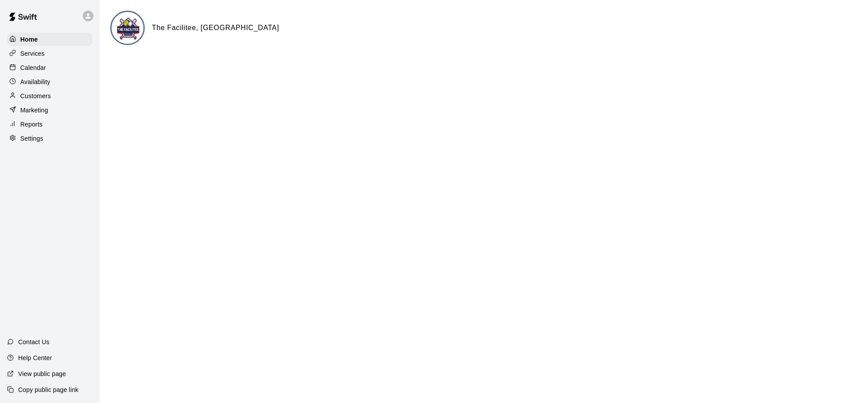
click at [31, 68] on p "Calendar" at bounding box center [33, 67] width 26 height 9
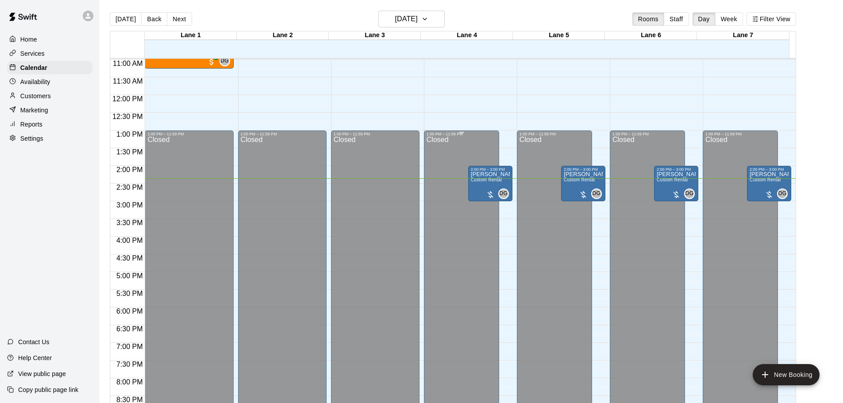
scroll to position [380, 0]
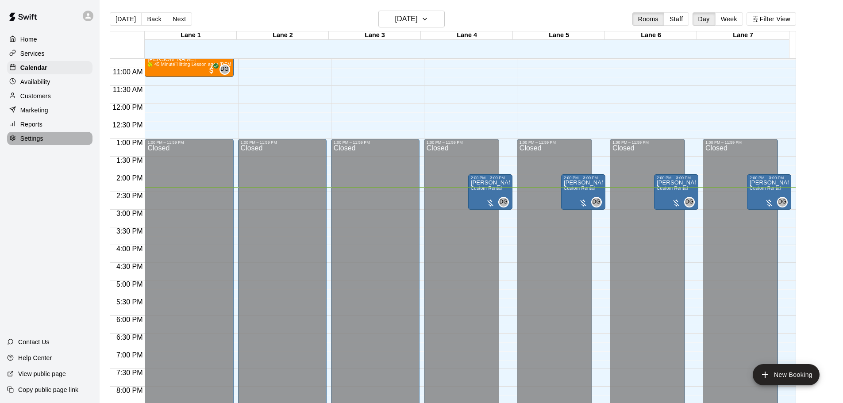
click at [33, 142] on p "Settings" at bounding box center [31, 138] width 23 height 9
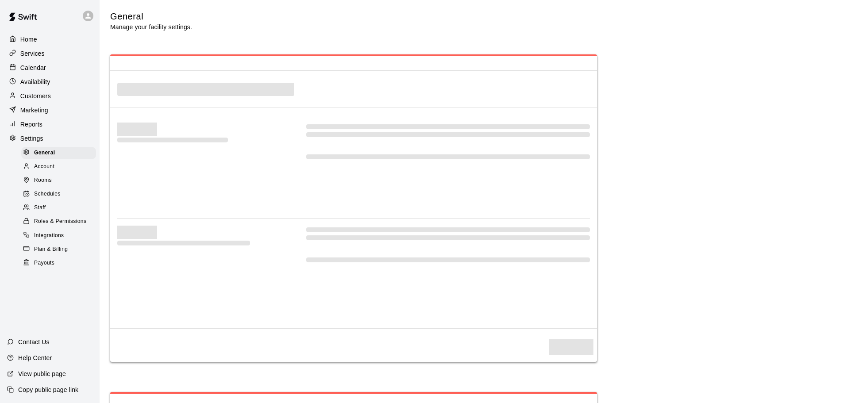
select select "**"
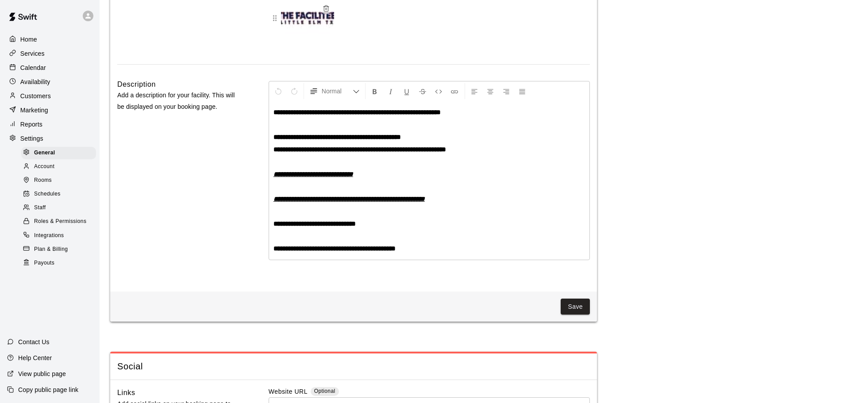
scroll to position [2360, 0]
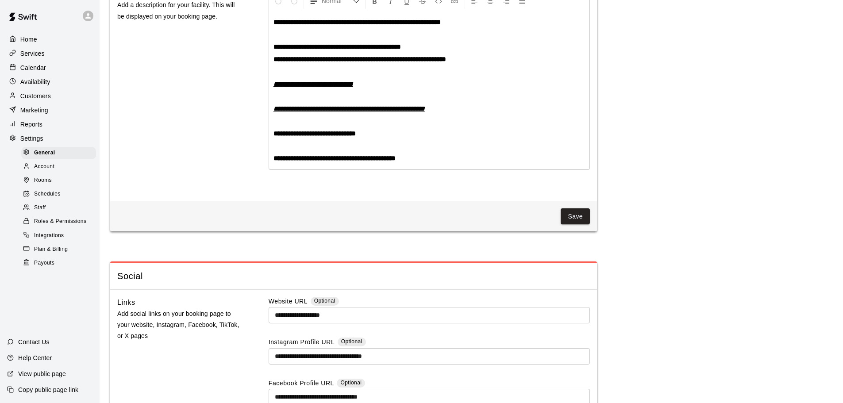
click at [41, 171] on span "Account" at bounding box center [44, 166] width 20 height 9
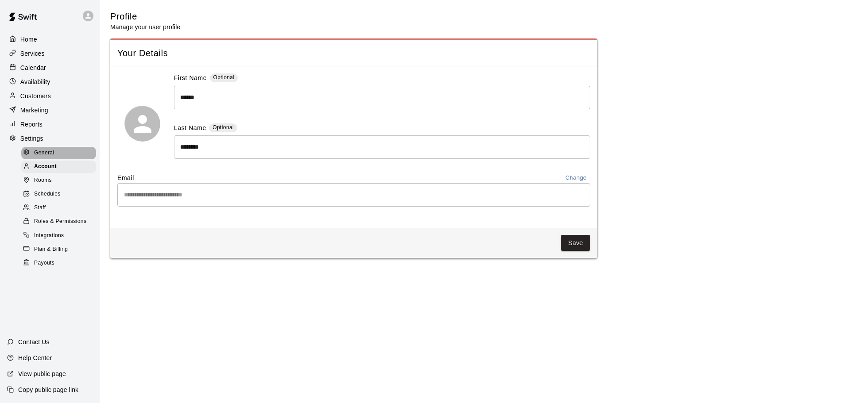
click at [42, 154] on span "General" at bounding box center [44, 153] width 20 height 9
select select "**"
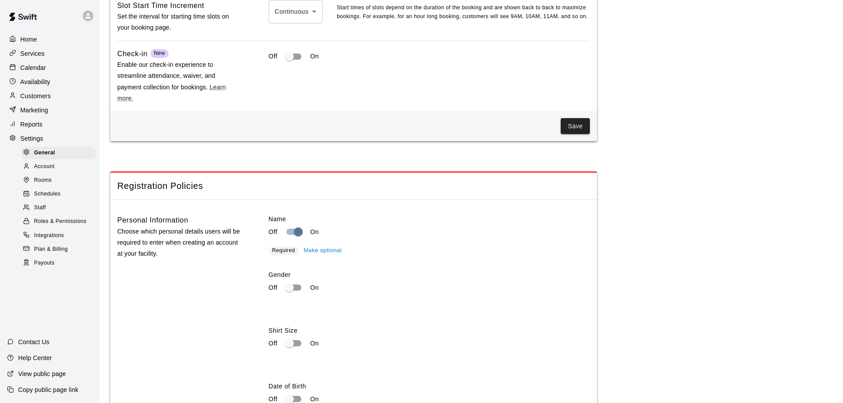
scroll to position [1372, 0]
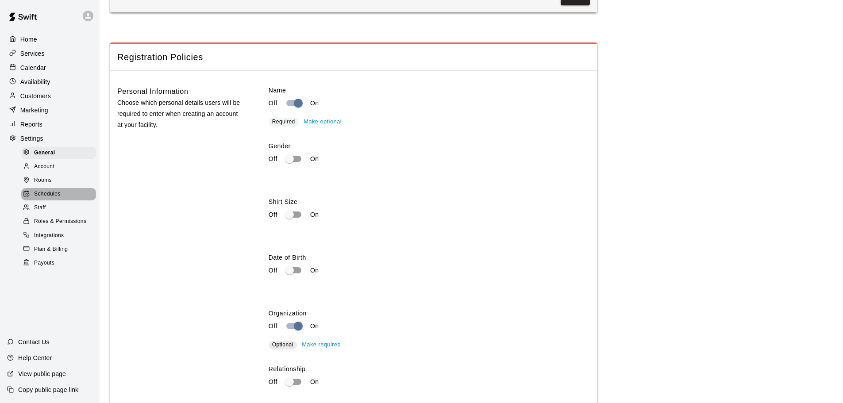
click at [38, 196] on span "Schedules" at bounding box center [47, 194] width 27 height 9
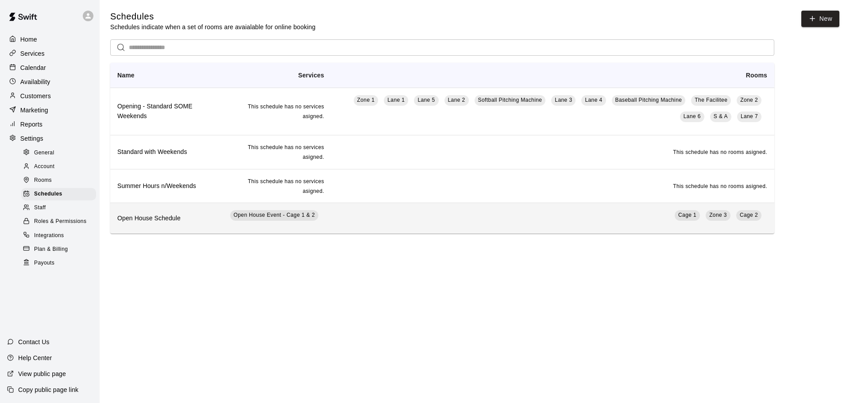
click at [508, 232] on td "Cage 1 Zone 3 Cage 2" at bounding box center [552, 218] width 443 height 31
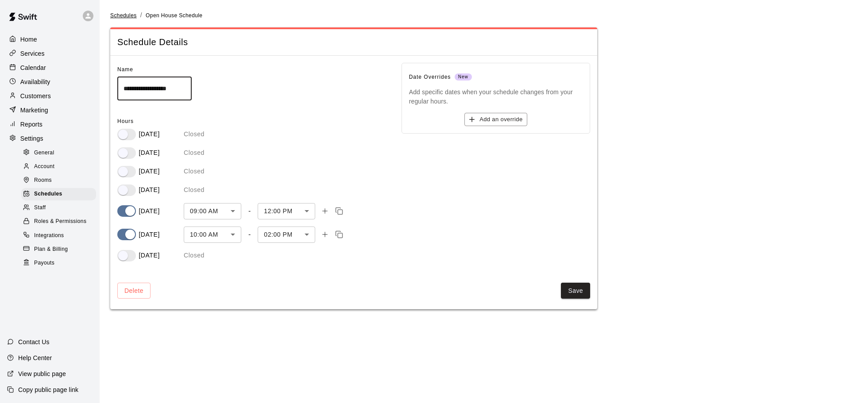
click at [126, 15] on span "Schedules" at bounding box center [123, 15] width 27 height 6
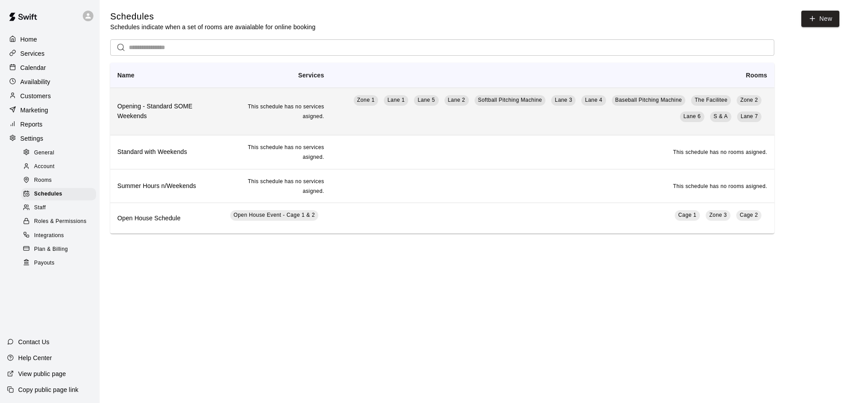
click at [180, 120] on h6 "Opening - Standard SOME Weekends" at bounding box center [164, 111] width 94 height 19
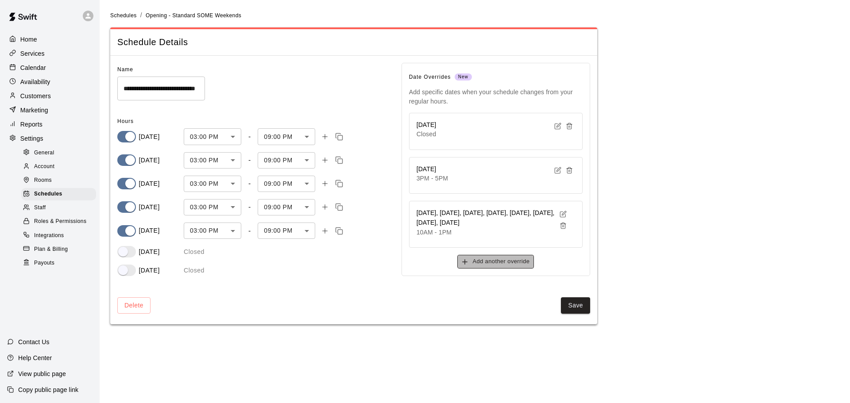
click at [508, 269] on button "Add another override" at bounding box center [495, 262] width 77 height 14
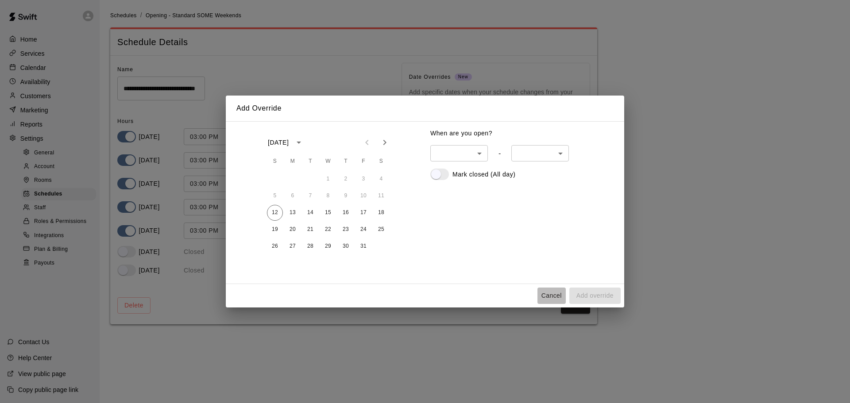
click at [547, 292] on button "Cancel" at bounding box center [551, 296] width 28 height 16
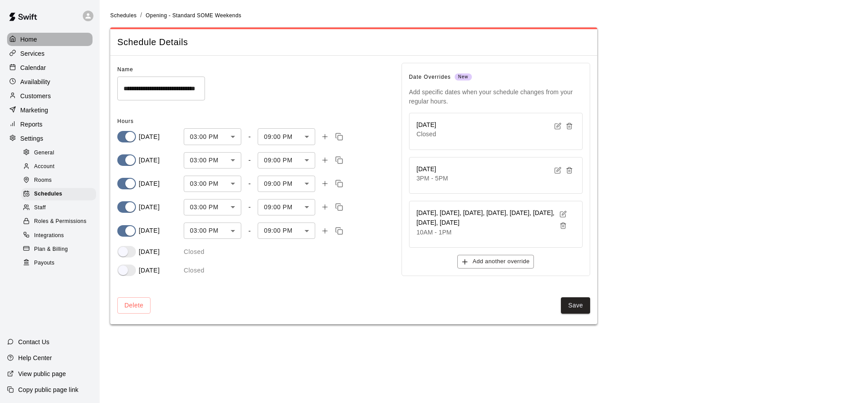
click at [16, 38] on div at bounding box center [14, 39] width 11 height 8
